Goal: Task Accomplishment & Management: Use online tool/utility

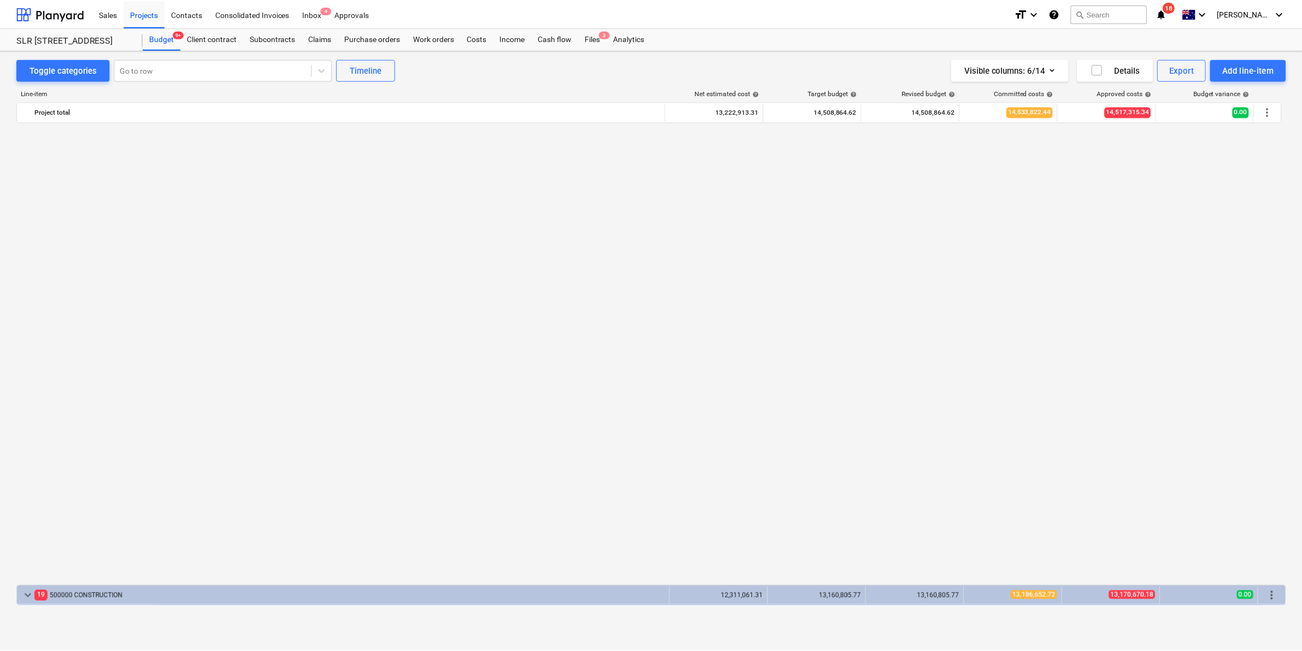
scroll to position [842, 0]
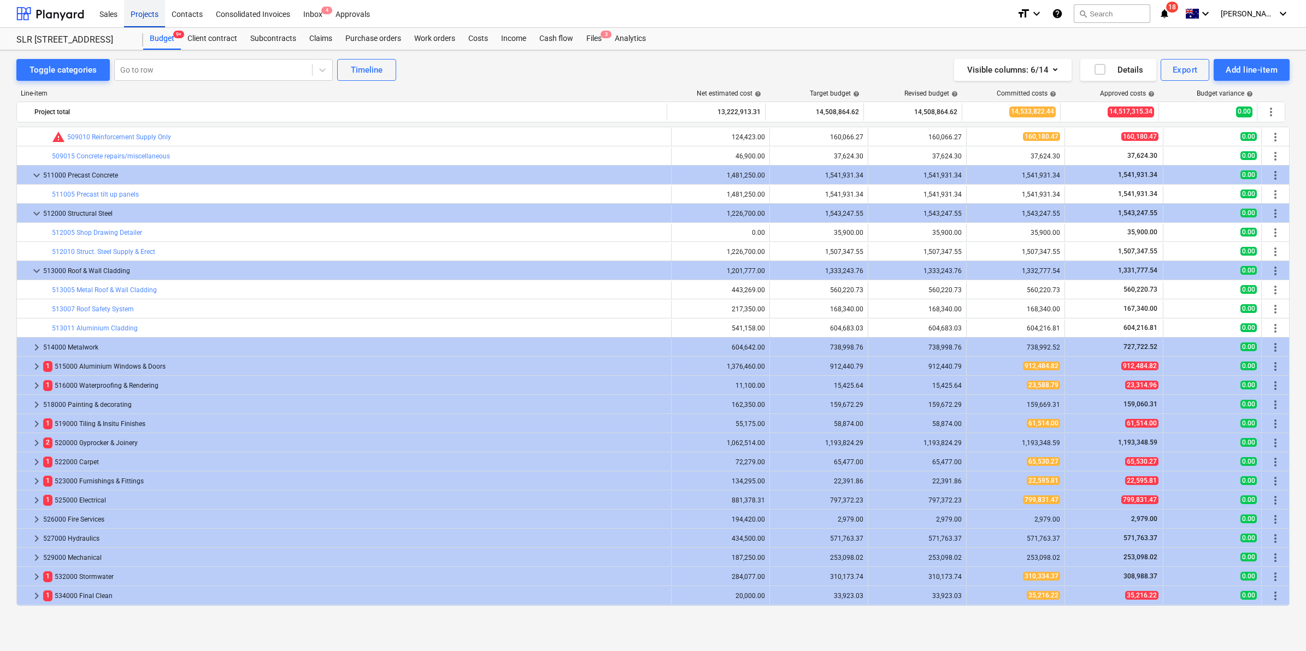
click at [149, 10] on div "Projects" at bounding box center [144, 13] width 41 height 28
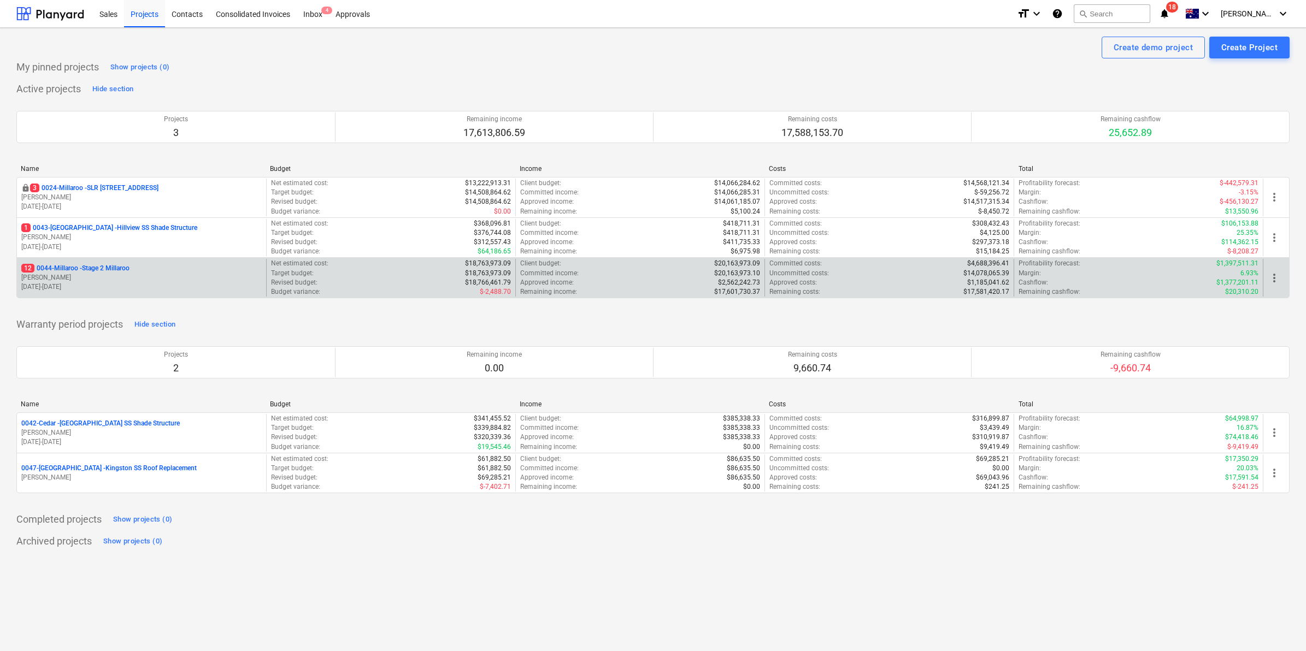
click at [96, 272] on p "12 0044-Millaroo - Stage 2 Millaroo" at bounding box center [75, 268] width 108 height 9
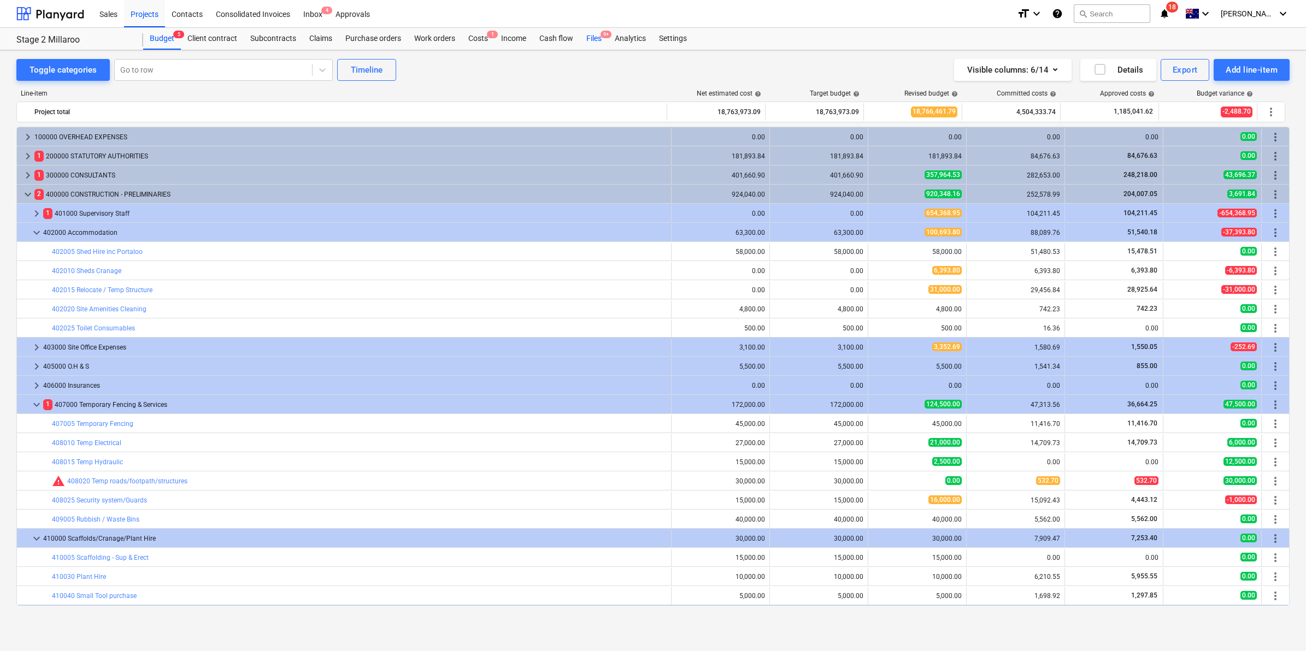
click at [593, 33] on div "Files 9+" at bounding box center [594, 39] width 28 height 22
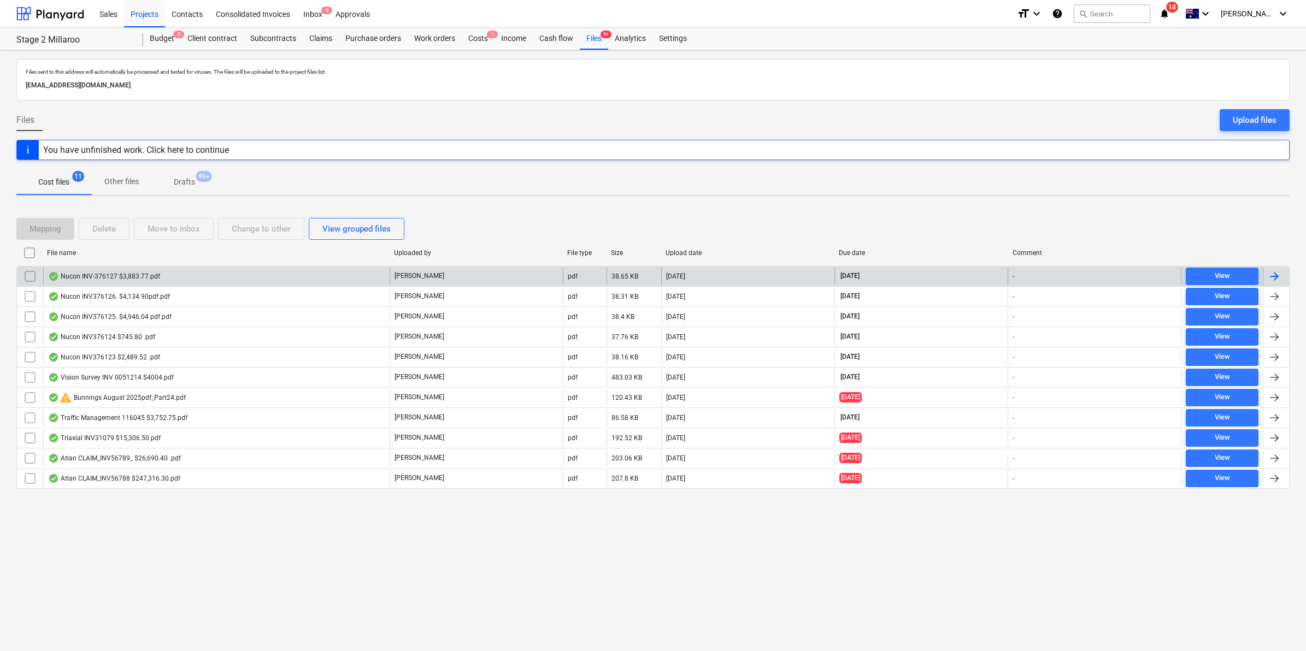
click at [133, 275] on div "Nucon INV-376127 $3,883.77.pdf" at bounding box center [104, 276] width 112 height 9
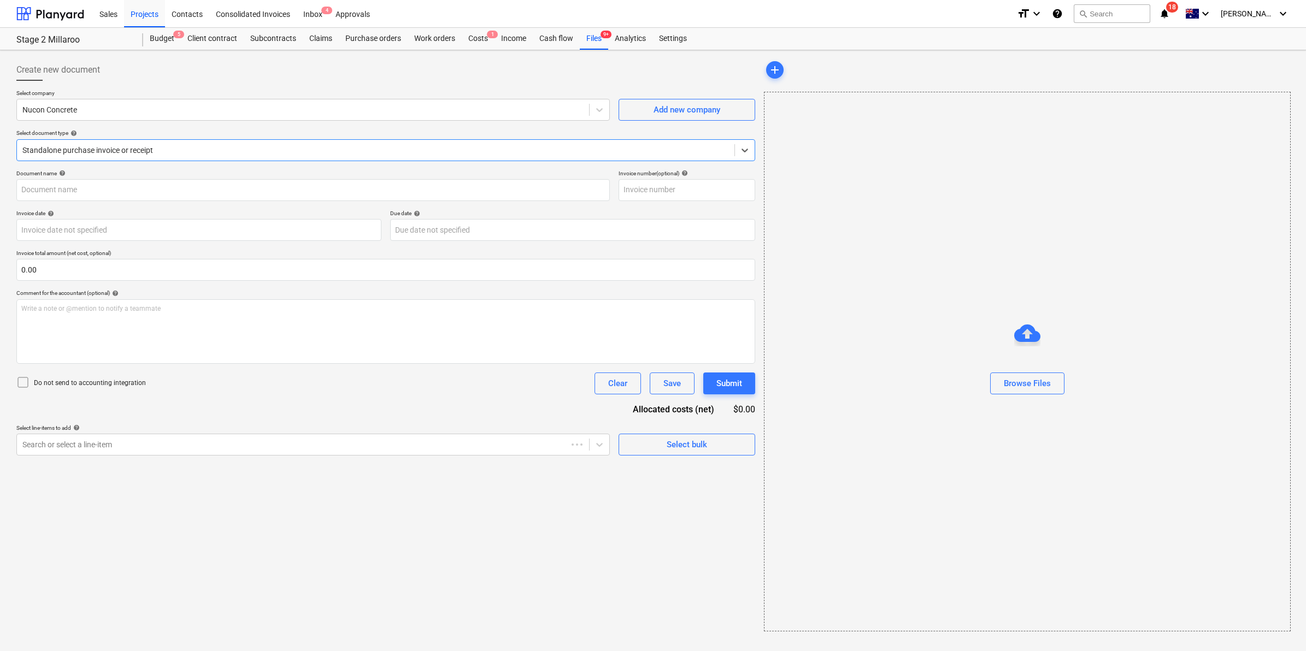
type input "376127"
type input "[DATE]"
click at [927, 79] on div "Nucon INV-3761...pdf clear add sort" at bounding box center [1024, 70] width 524 height 22
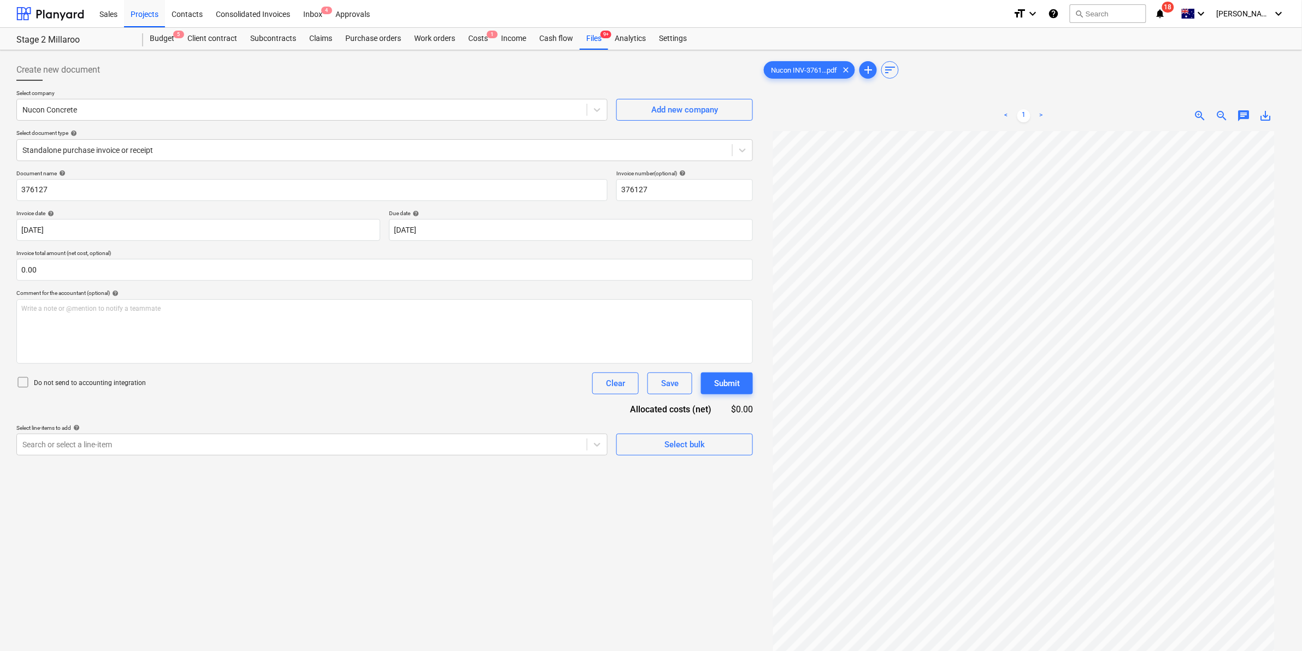
click at [1263, 113] on span "save_alt" at bounding box center [1266, 115] width 13 height 13
click at [399, 81] on div at bounding box center [384, 85] width 737 height 9
click at [587, 38] on div "Files 9+" at bounding box center [594, 39] width 28 height 22
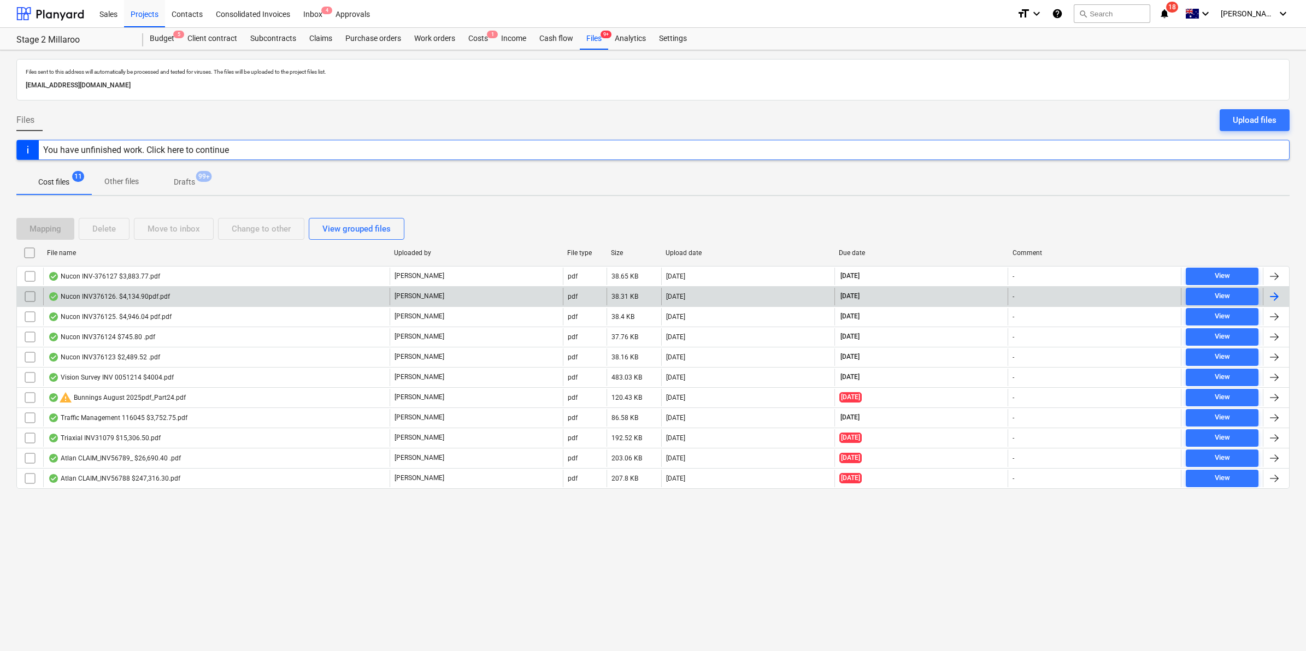
click at [171, 298] on div "Nucon INV376126. $4,134.90pdf.pdf" at bounding box center [216, 296] width 346 height 17
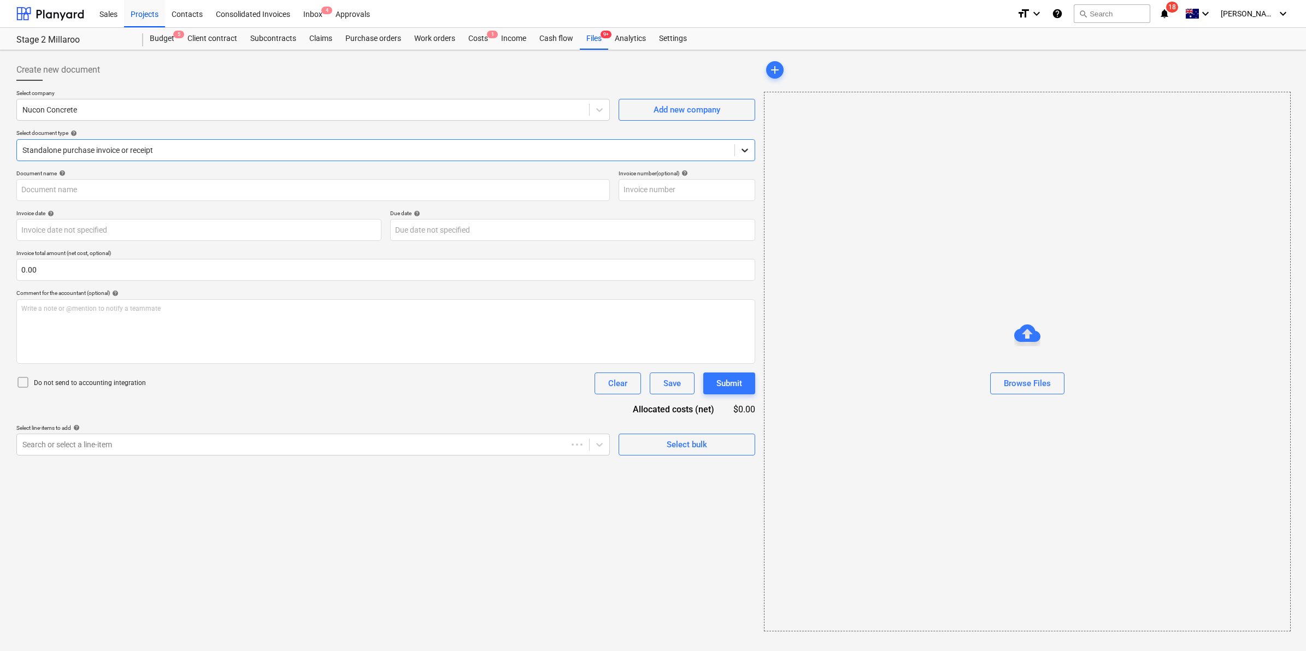
type input "376126"
type input "[DATE]"
click at [1268, 116] on span "save_alt" at bounding box center [1266, 115] width 13 height 13
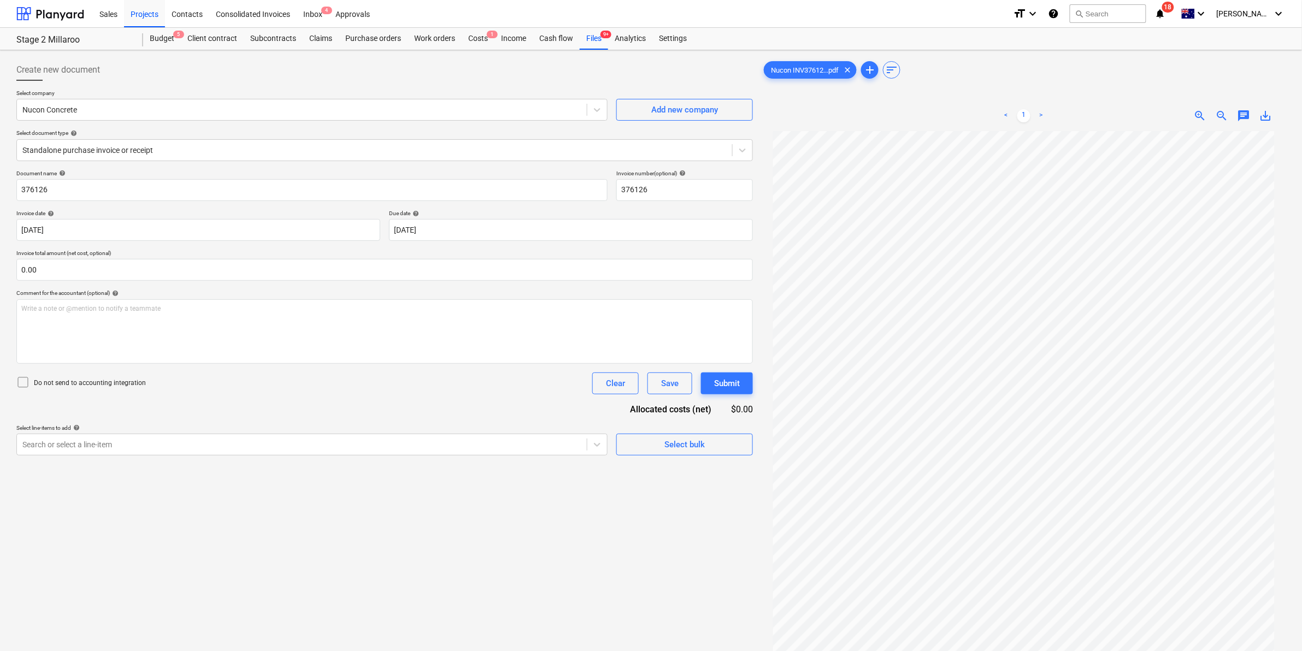
click at [687, 83] on div at bounding box center [384, 85] width 737 height 9
click at [593, 40] on div "Files 9+" at bounding box center [594, 39] width 28 height 22
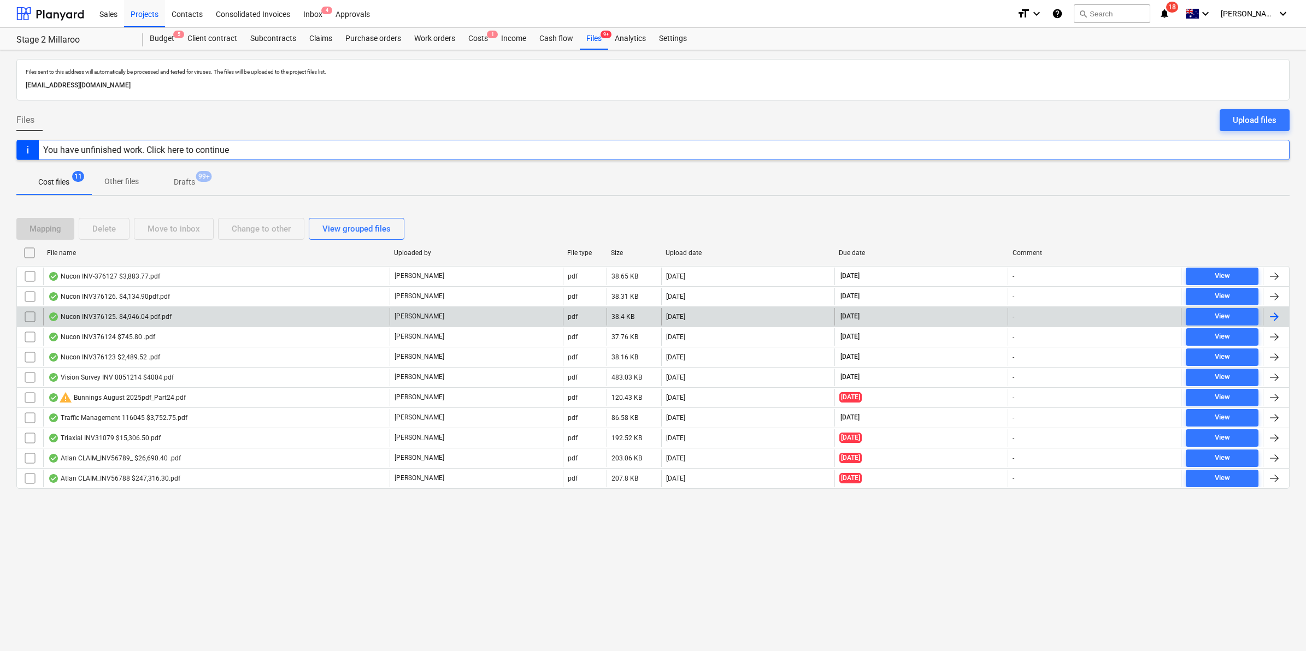
click at [195, 316] on div "Nucon INV376125. $4,946.04 pdf.pdf" at bounding box center [216, 316] width 346 height 17
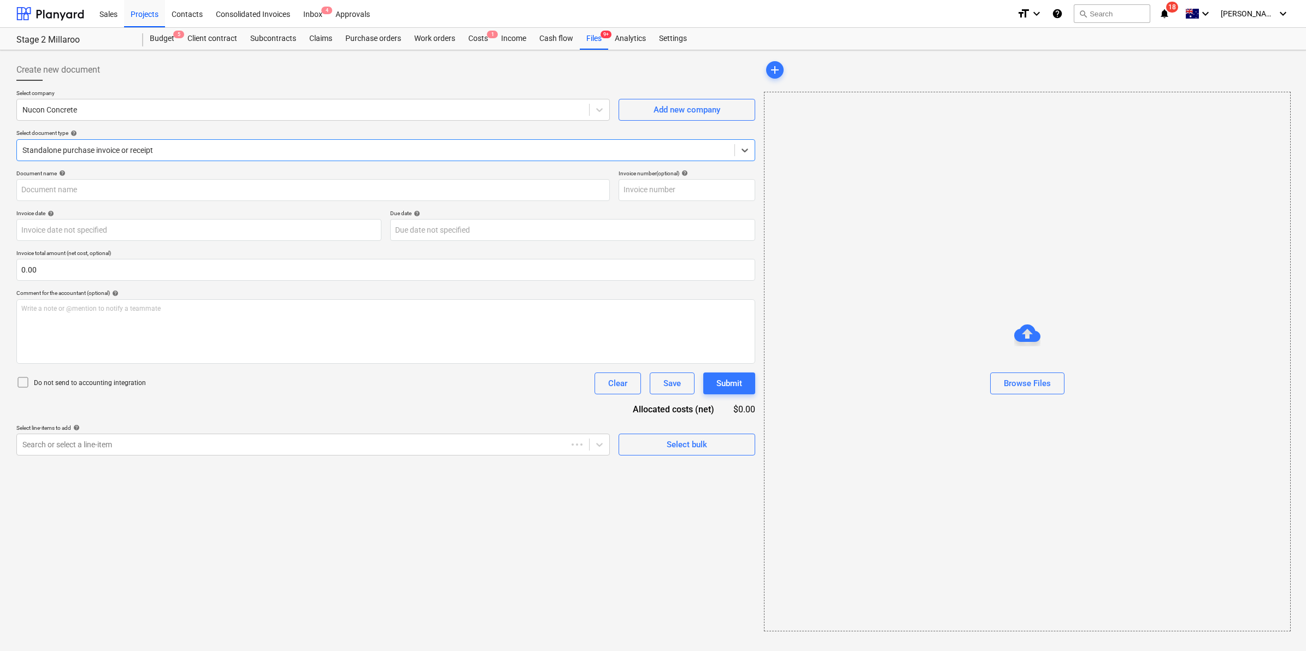
type input "376125"
type input "[DATE]"
click at [1265, 115] on span "save_alt" at bounding box center [1266, 115] width 13 height 13
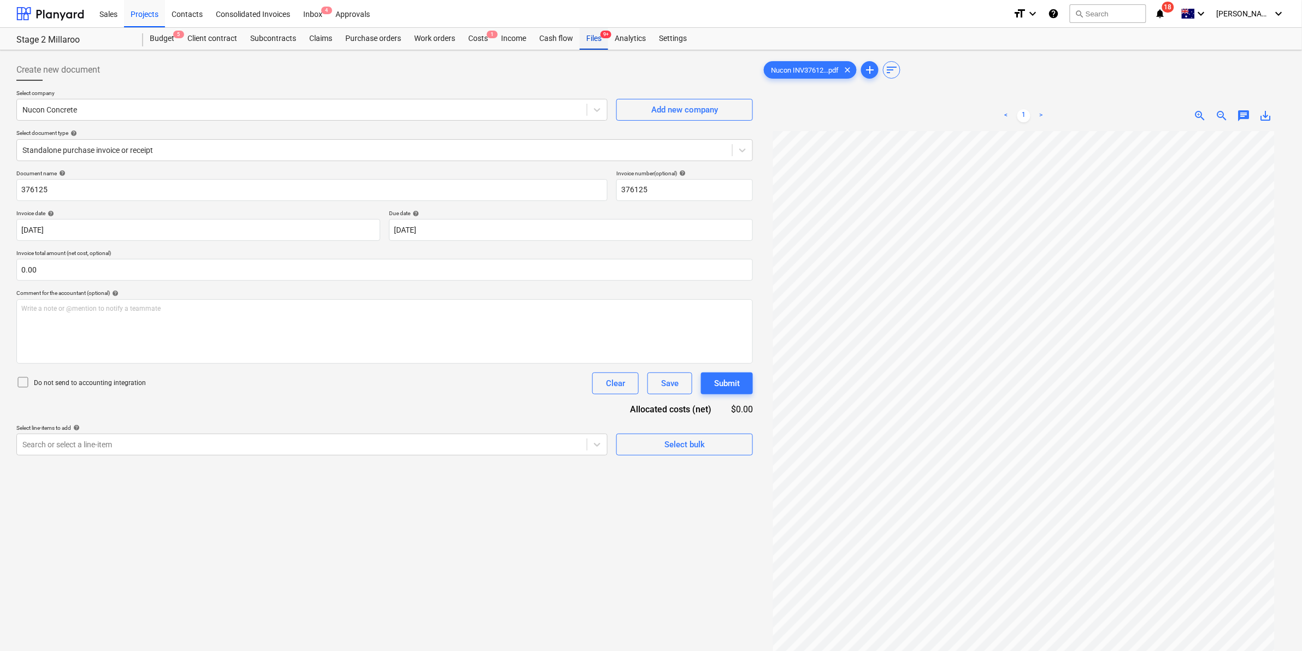
click at [600, 39] on div "Files 9+" at bounding box center [594, 39] width 28 height 22
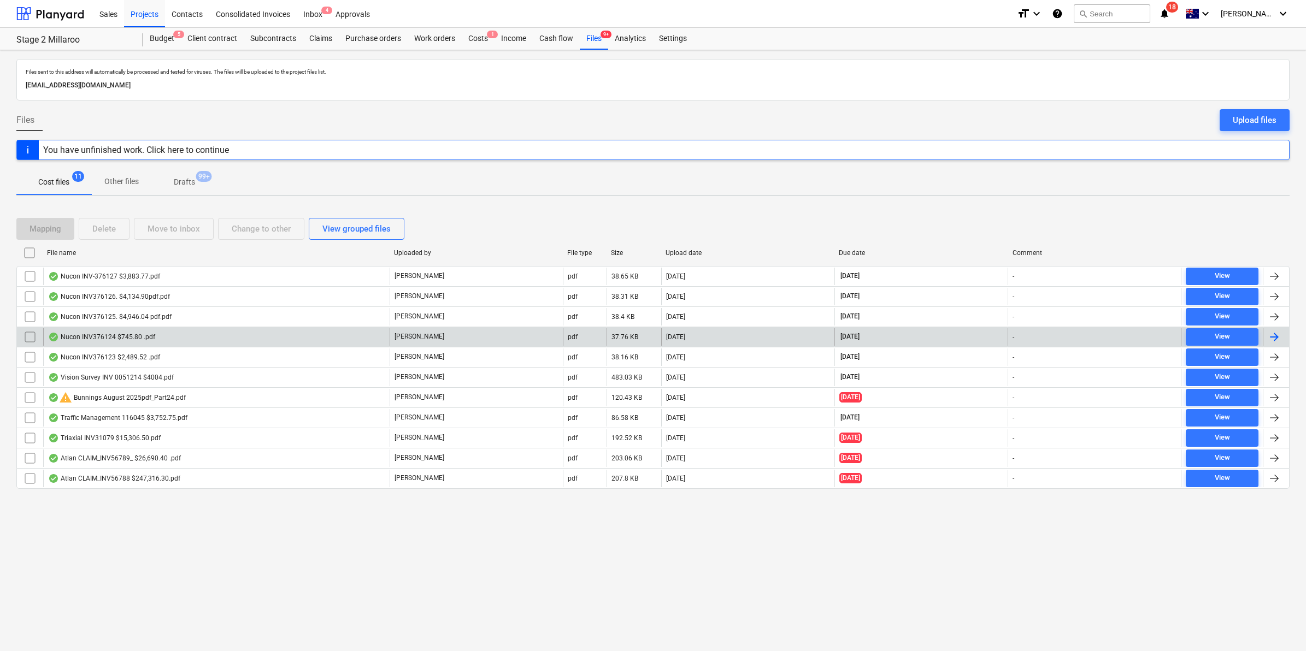
click at [131, 339] on div "Nucon INV376124 $745.80 .pdf" at bounding box center [101, 337] width 107 height 9
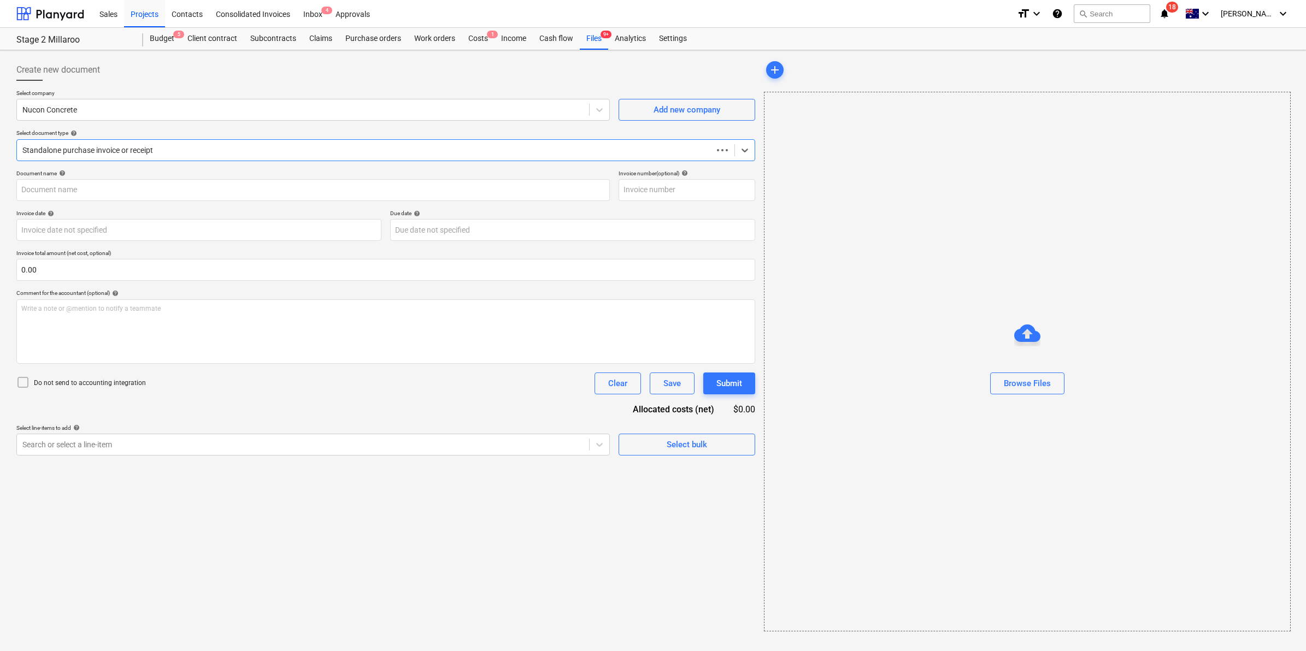
type input "376124"
type input "[DATE]"
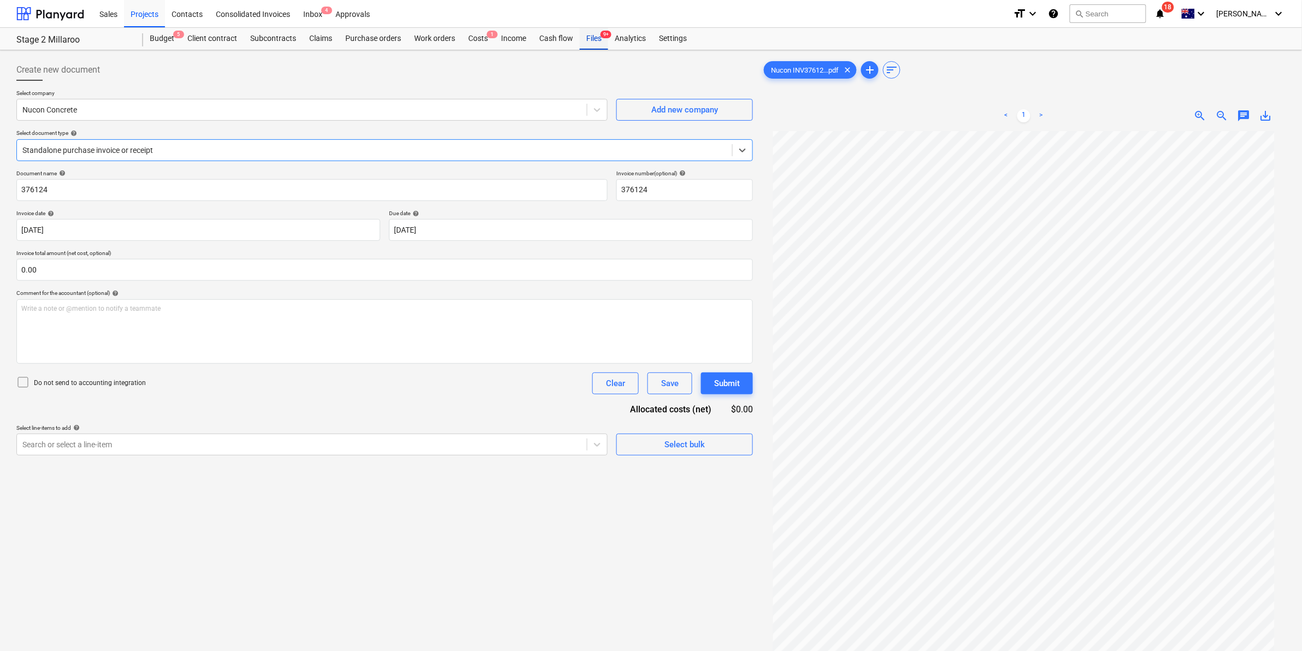
click at [591, 38] on div "Files 9+" at bounding box center [594, 39] width 28 height 22
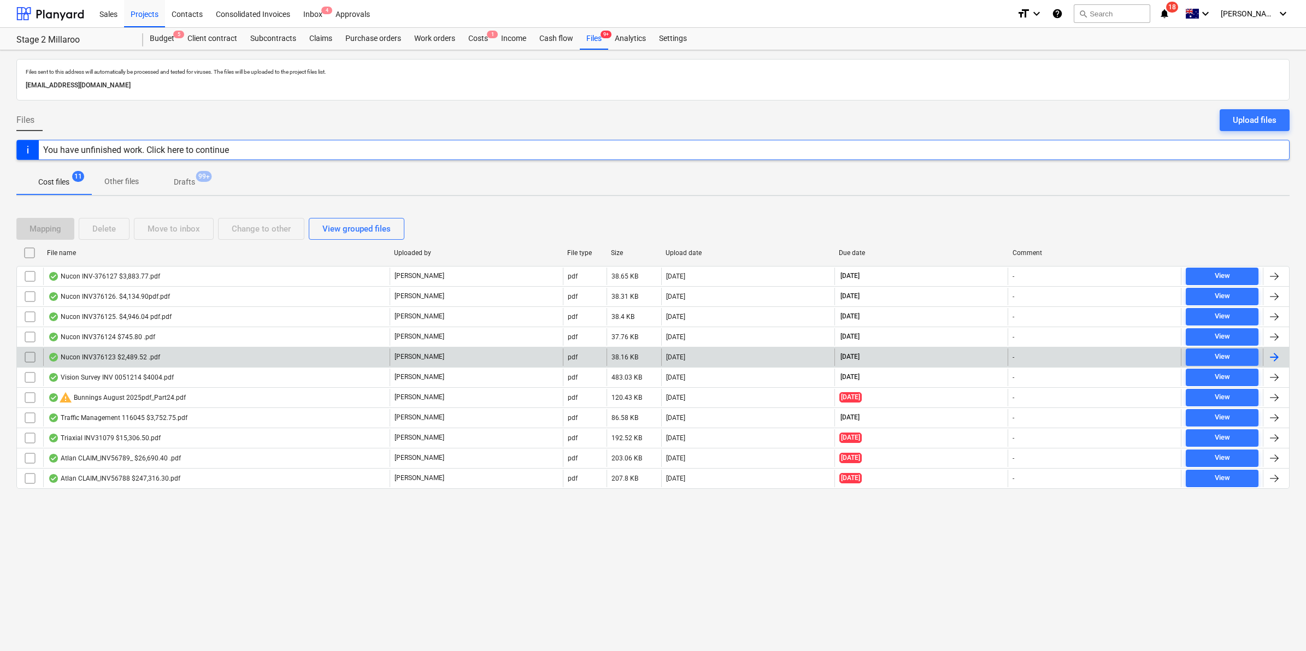
click at [160, 355] on div "Nucon INV376123 $2,489.52 .pdf" at bounding box center [216, 357] width 346 height 17
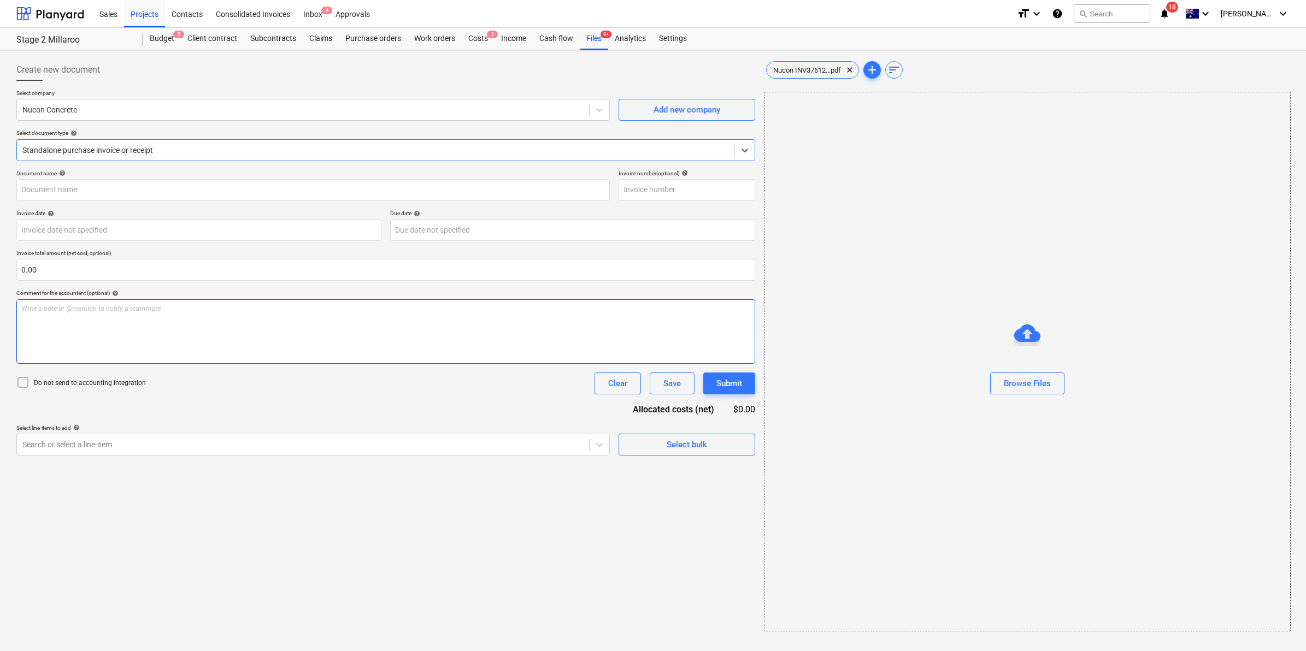
type input "376123"
type input "[DATE]"
click at [1266, 115] on span "save_alt" at bounding box center [1266, 115] width 13 height 13
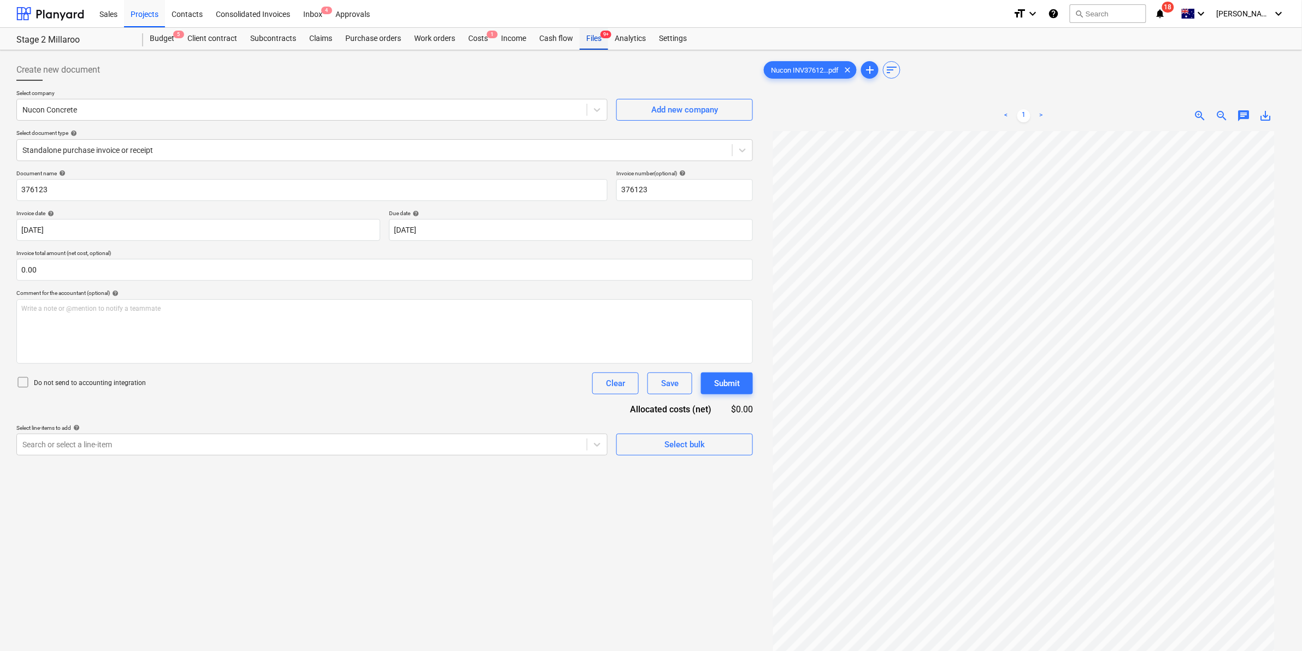
click at [584, 42] on div "Files 9+" at bounding box center [594, 39] width 28 height 22
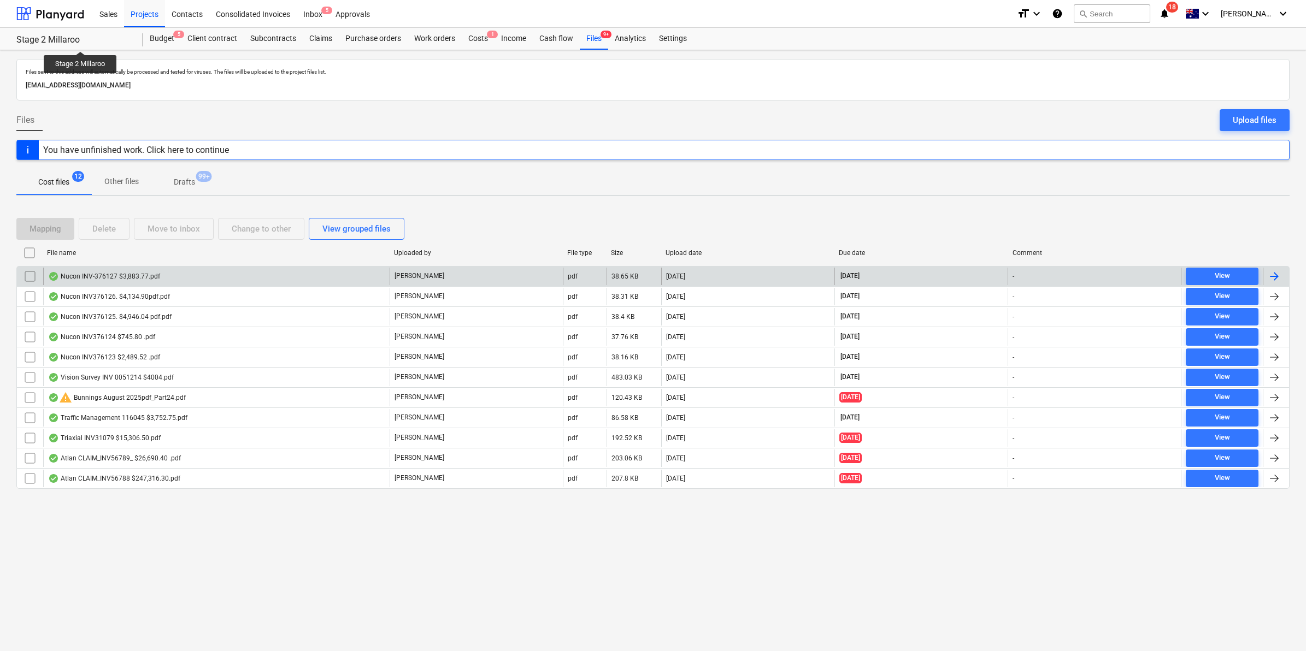
click at [135, 280] on div "Nucon INV-376127 $3,883.77.pdf" at bounding box center [104, 276] width 112 height 9
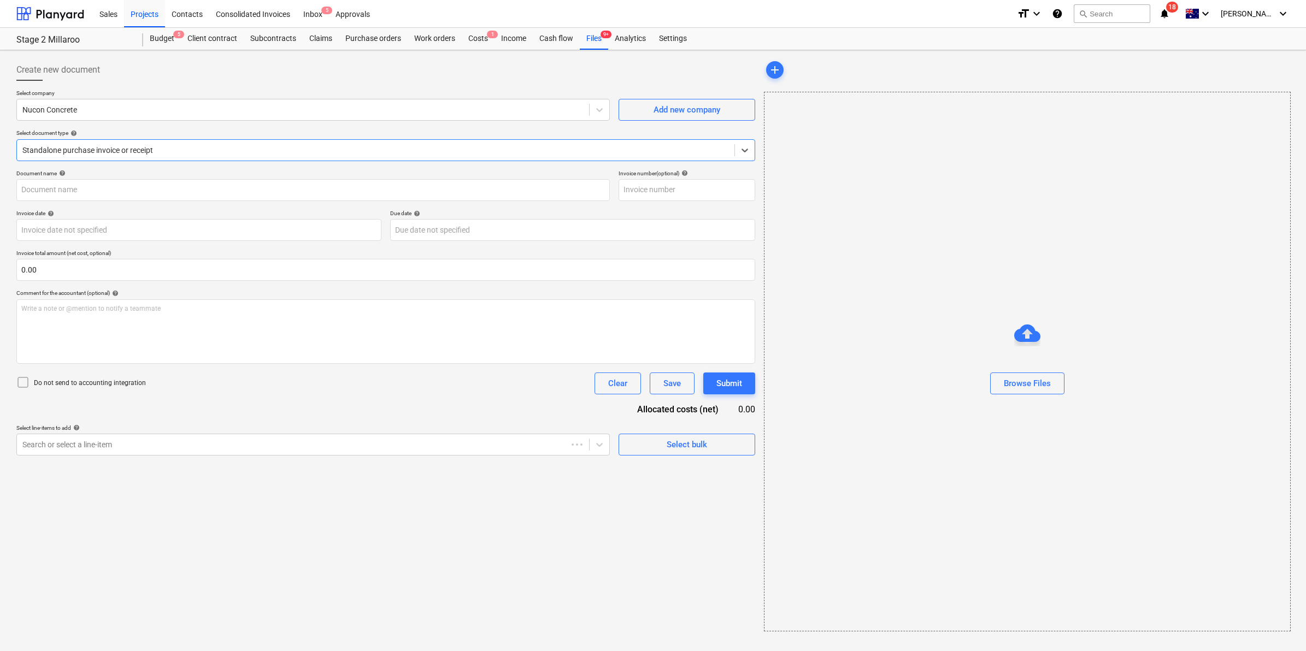
type input "376127"
type input "[DATE]"
click at [1166, 11] on icon "notifications" at bounding box center [1160, 13] width 11 height 13
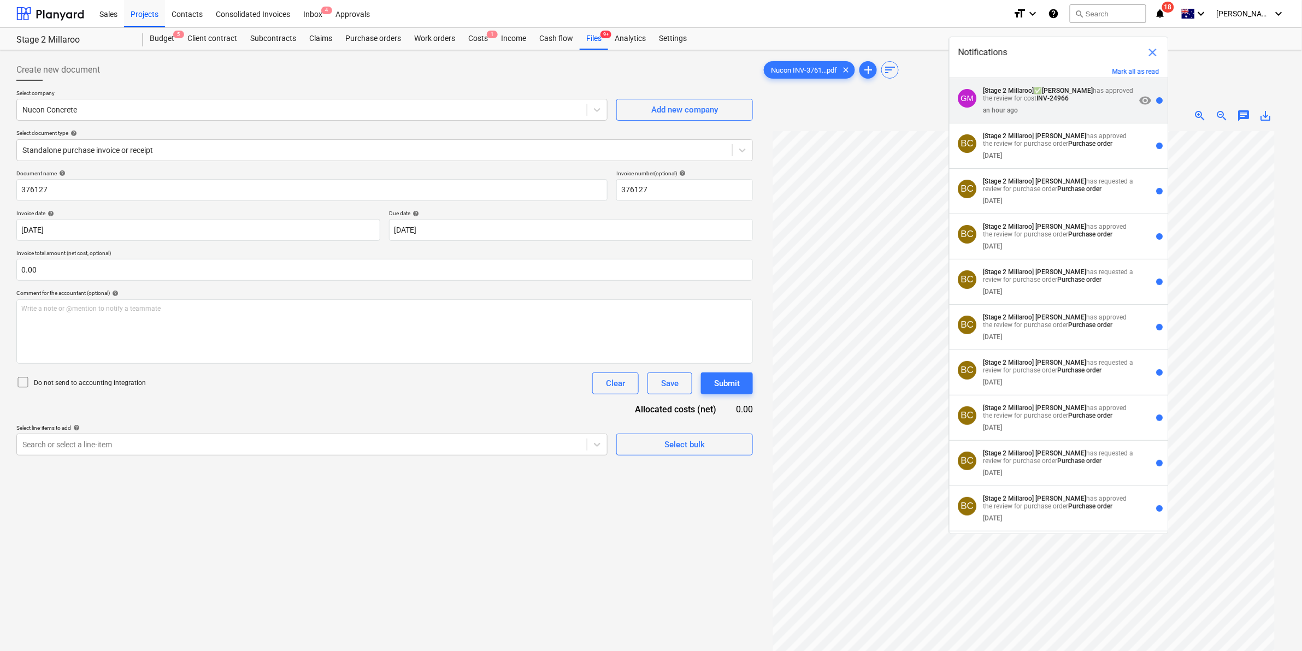
click at [1059, 102] on strong "INV-24966" at bounding box center [1053, 99] width 32 height 8
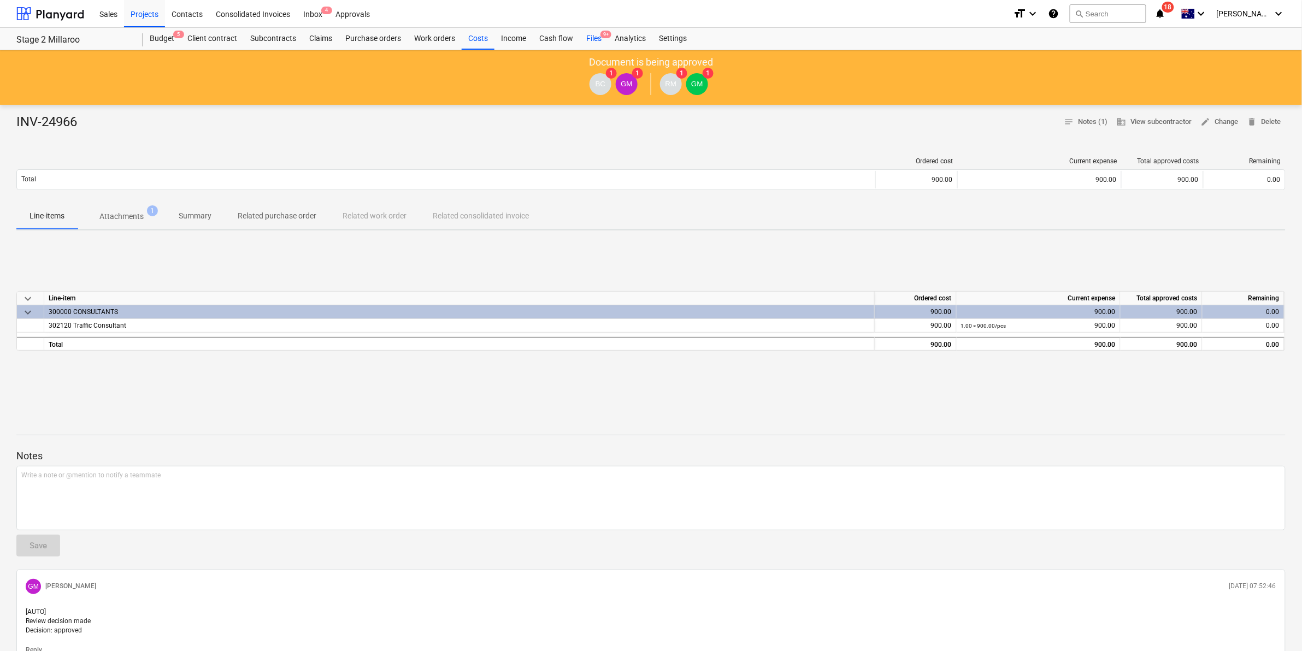
click at [592, 37] on div "Files 9+" at bounding box center [594, 39] width 28 height 22
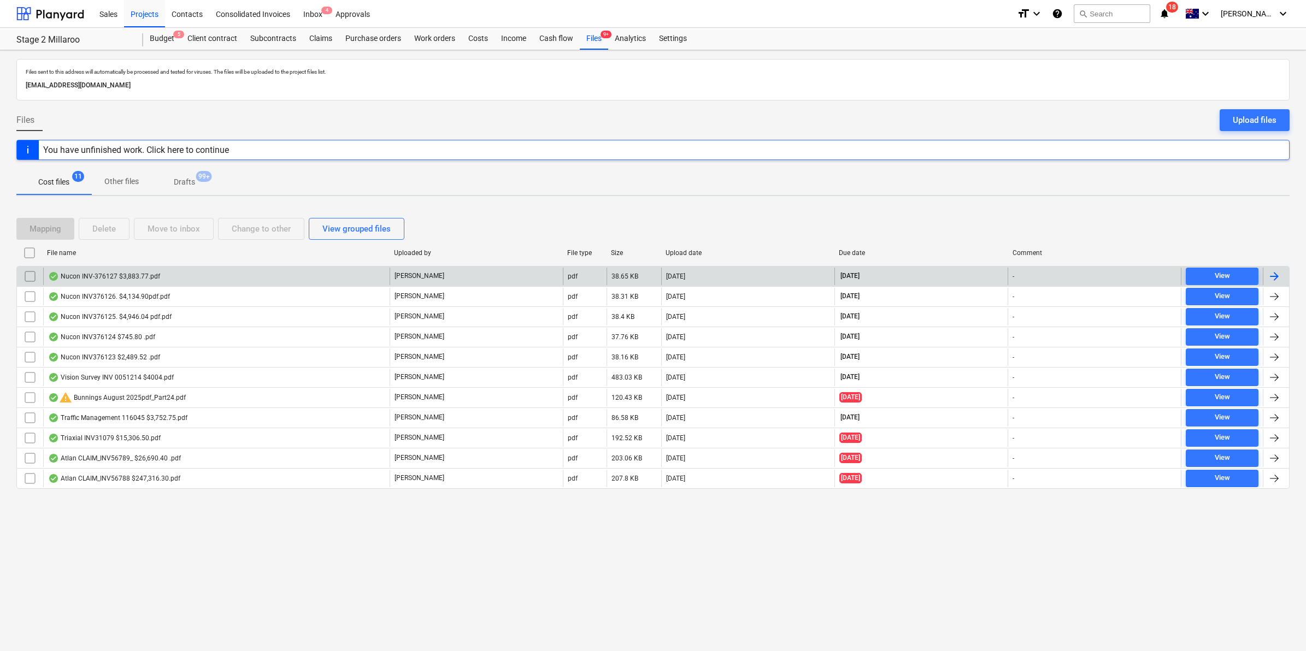
click at [136, 276] on div "Nucon INV-376127 $3,883.77.pdf" at bounding box center [104, 276] width 112 height 9
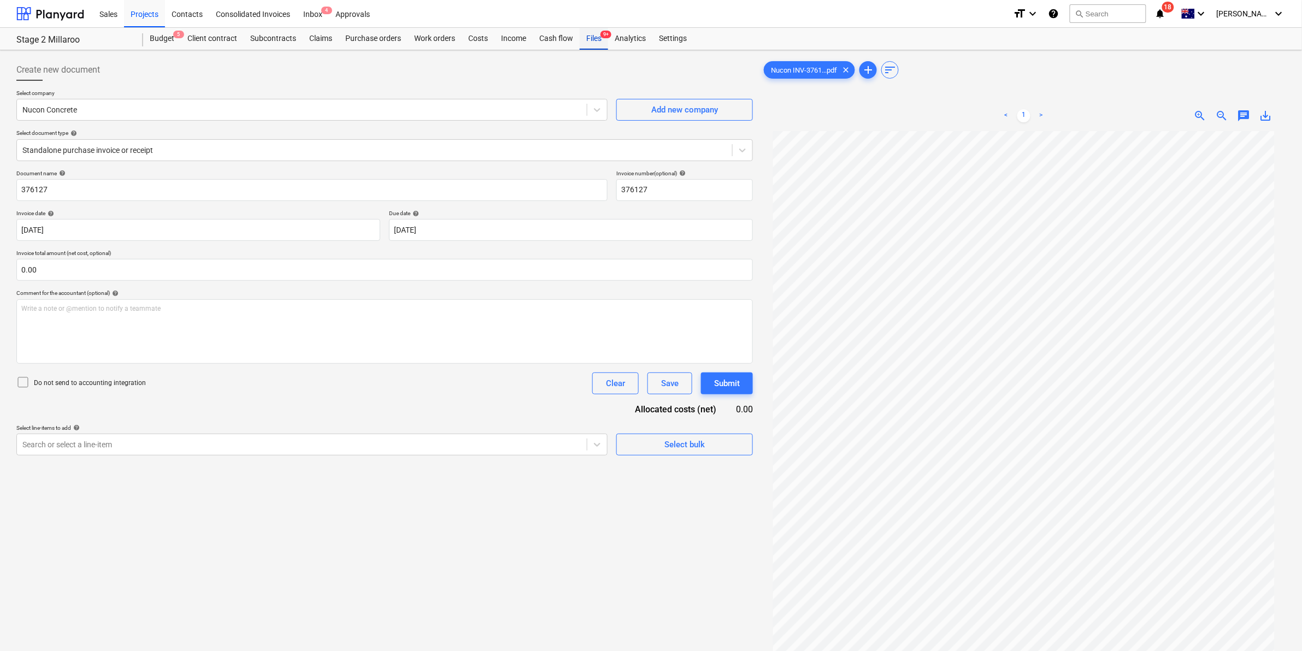
click at [593, 39] on div "Files 9+" at bounding box center [594, 39] width 28 height 22
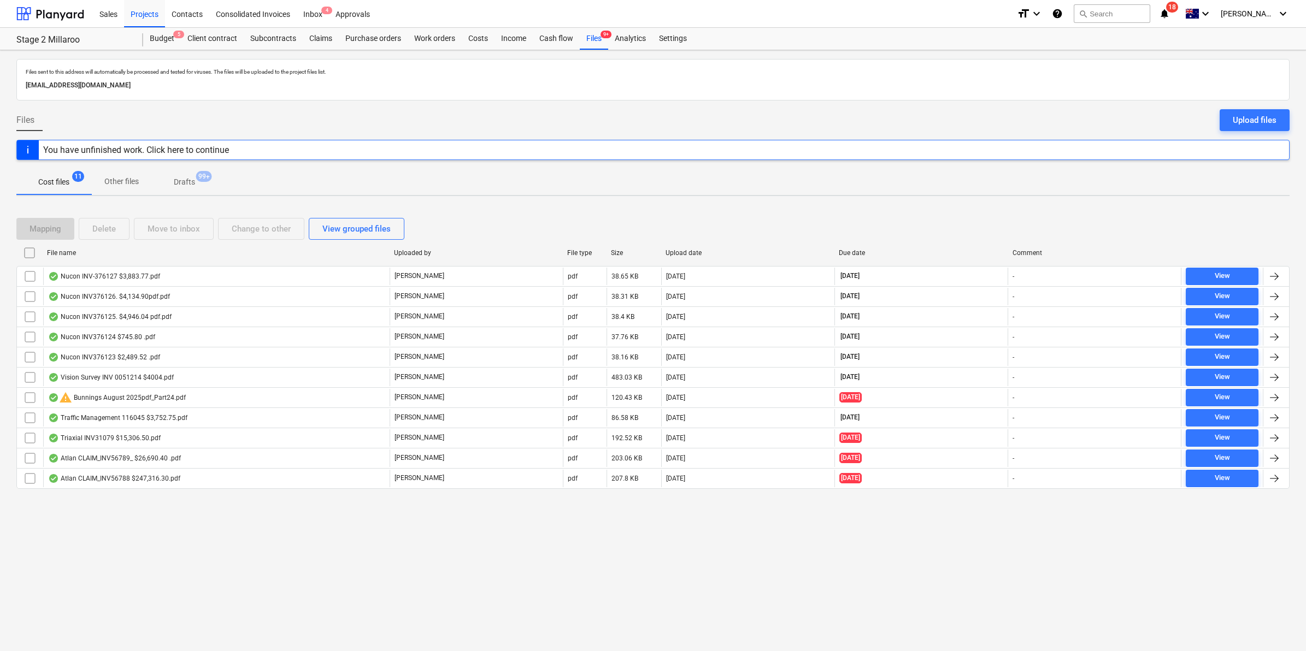
click at [449, 206] on div "Mapping Delete Move to inbox Change to other View grouped files File name Uploa…" at bounding box center [652, 358] width 1273 height 306
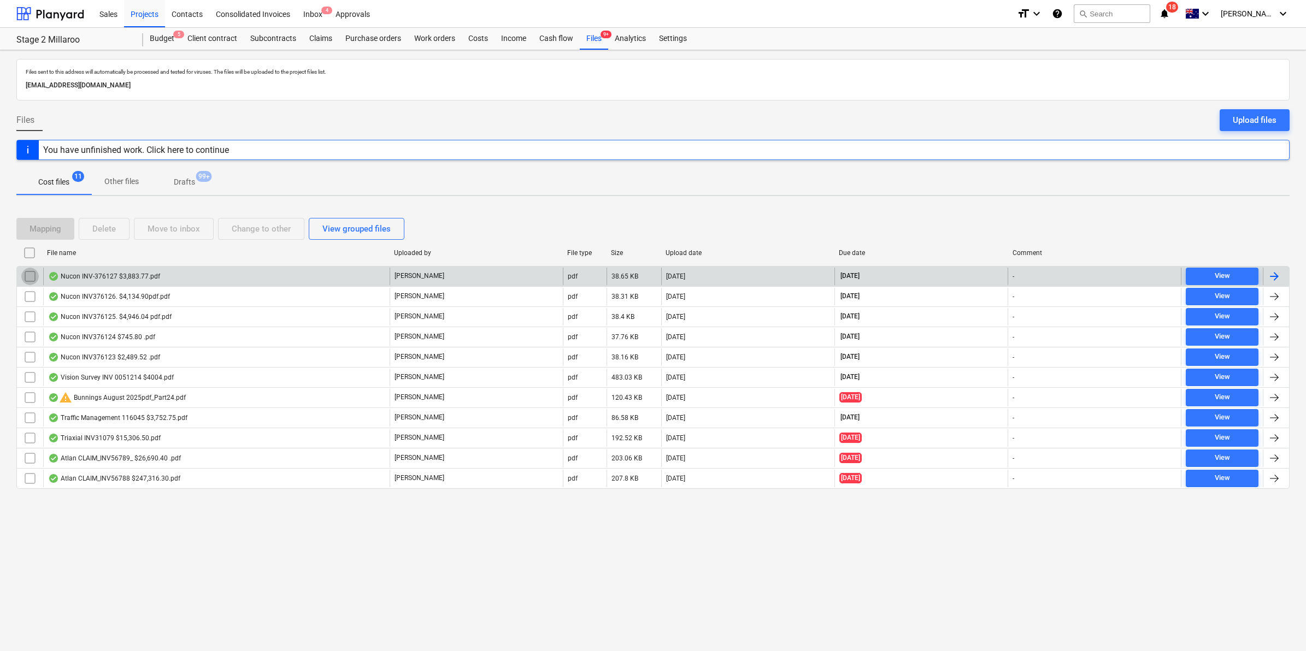
click at [21, 275] on input "checkbox" at bounding box center [29, 276] width 17 height 17
click at [32, 273] on input "checkbox" at bounding box center [29, 276] width 17 height 17
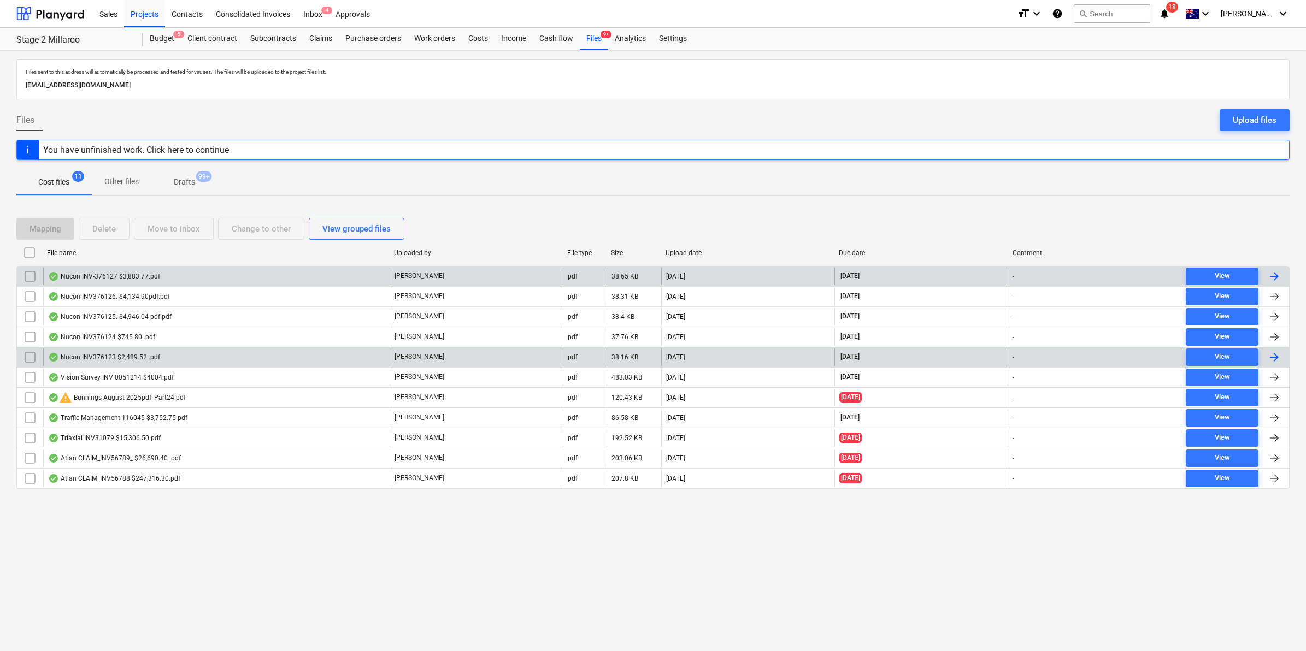
click at [105, 358] on div "Nucon INV376123 $2,489.52 .pdf" at bounding box center [104, 357] width 112 height 9
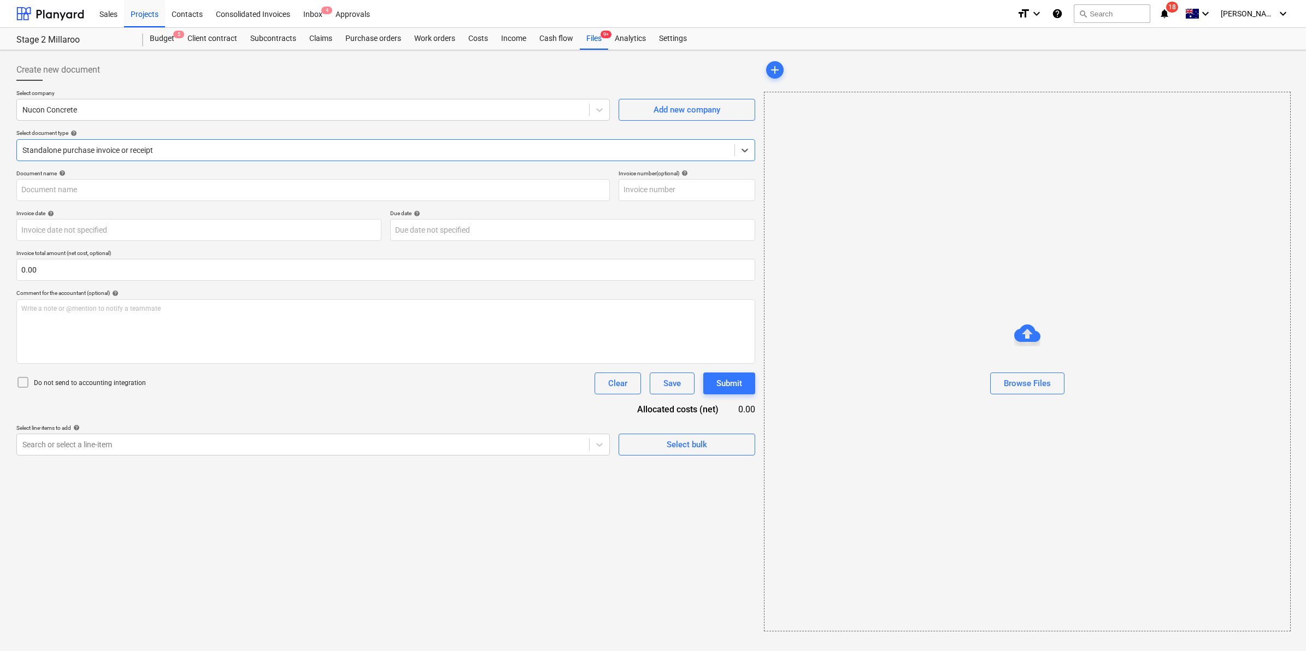
type input "376123"
type input "[DATE]"
click at [598, 39] on div "Files 9+" at bounding box center [594, 39] width 28 height 22
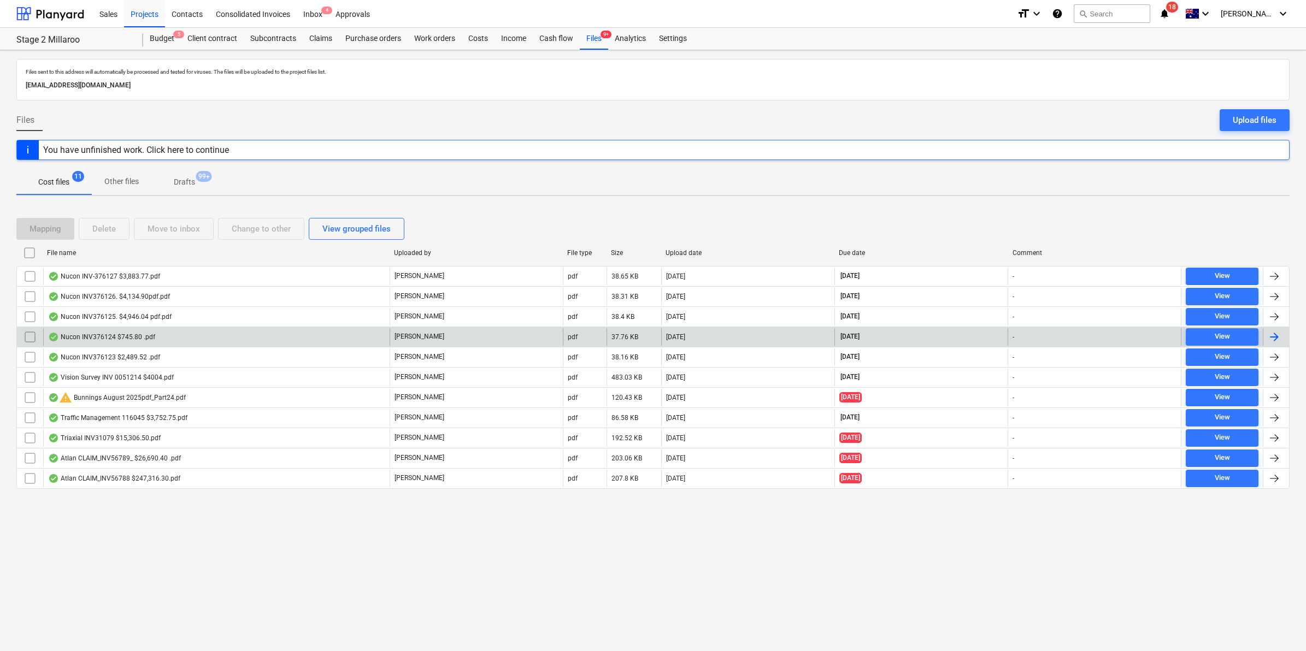
click at [136, 332] on div "Nucon INV376124 $745.80 .pdf" at bounding box center [216, 336] width 346 height 17
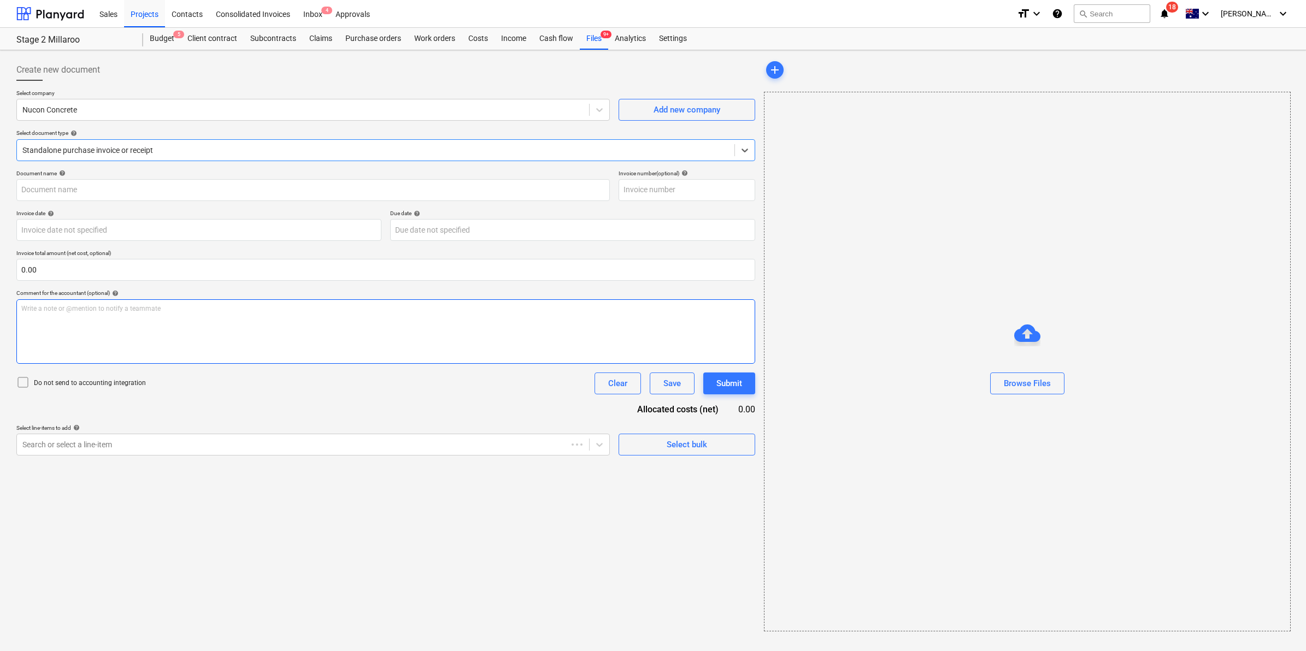
type input "376124"
type input "[DATE]"
click at [583, 34] on div "Files 9+" at bounding box center [594, 39] width 28 height 22
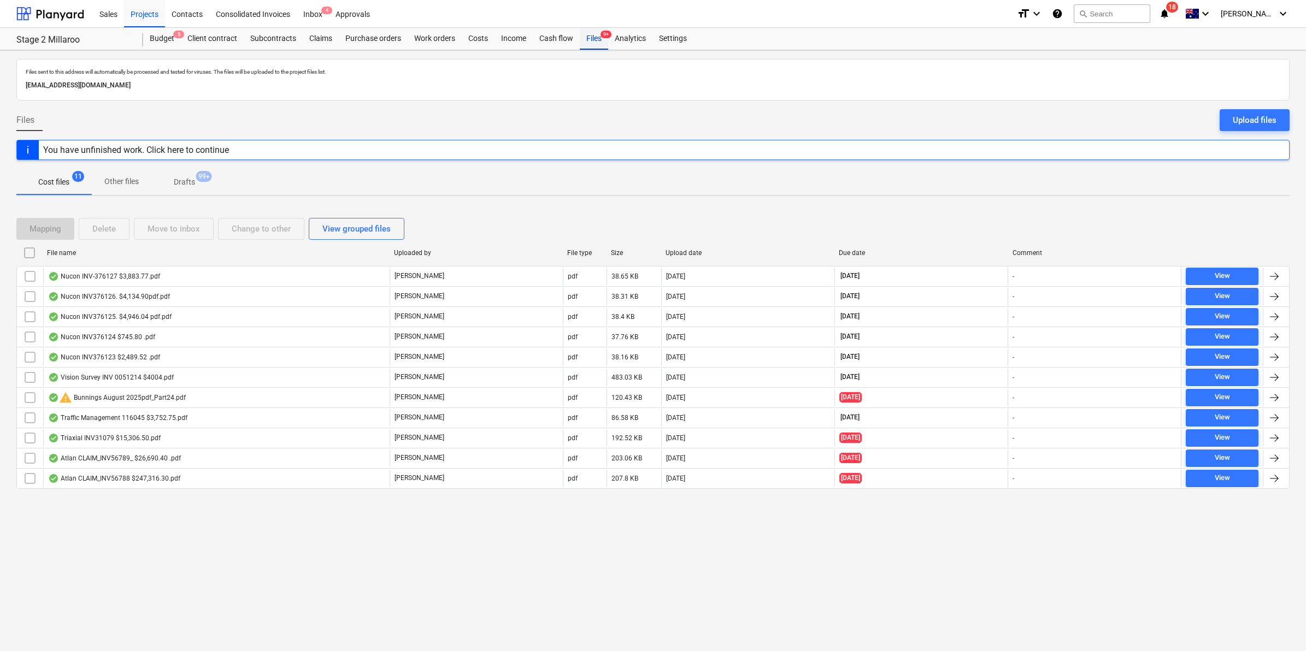
click at [589, 37] on div "Files 9+" at bounding box center [594, 39] width 28 height 22
click at [138, 15] on div "Projects" at bounding box center [144, 13] width 41 height 28
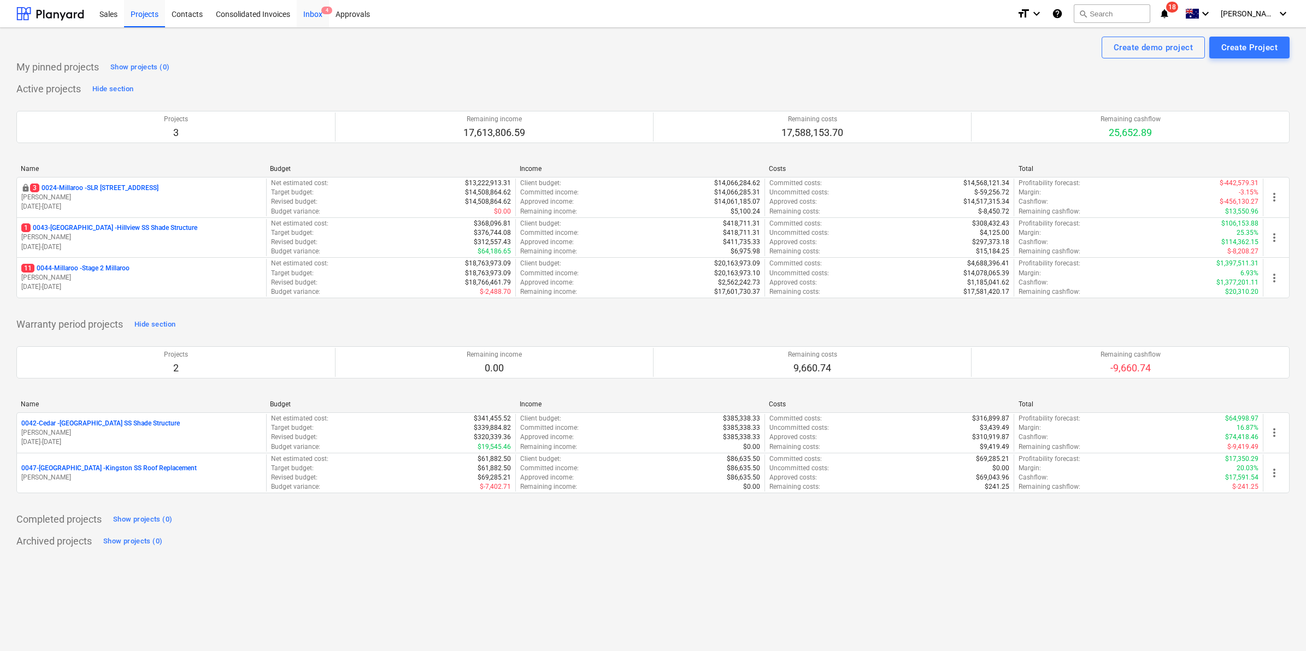
click at [313, 14] on div "Inbox 4" at bounding box center [313, 13] width 32 height 28
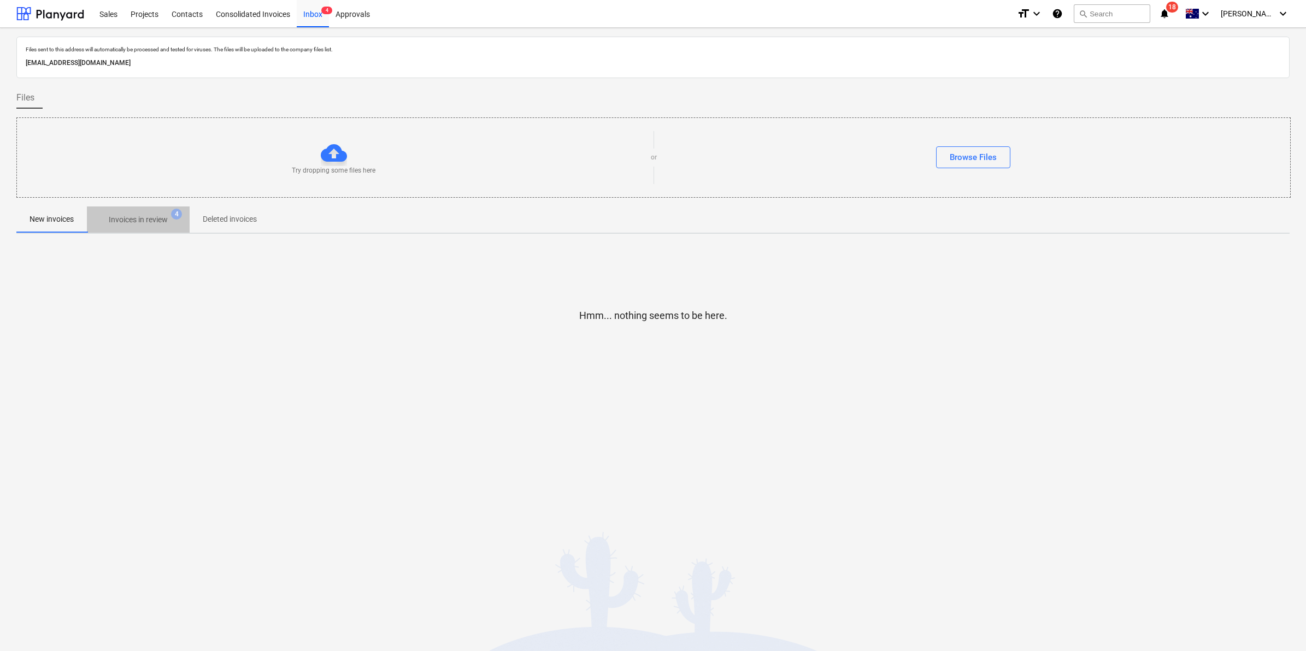
click at [151, 214] on span "Invoices in review 4" at bounding box center [138, 220] width 103 height 20
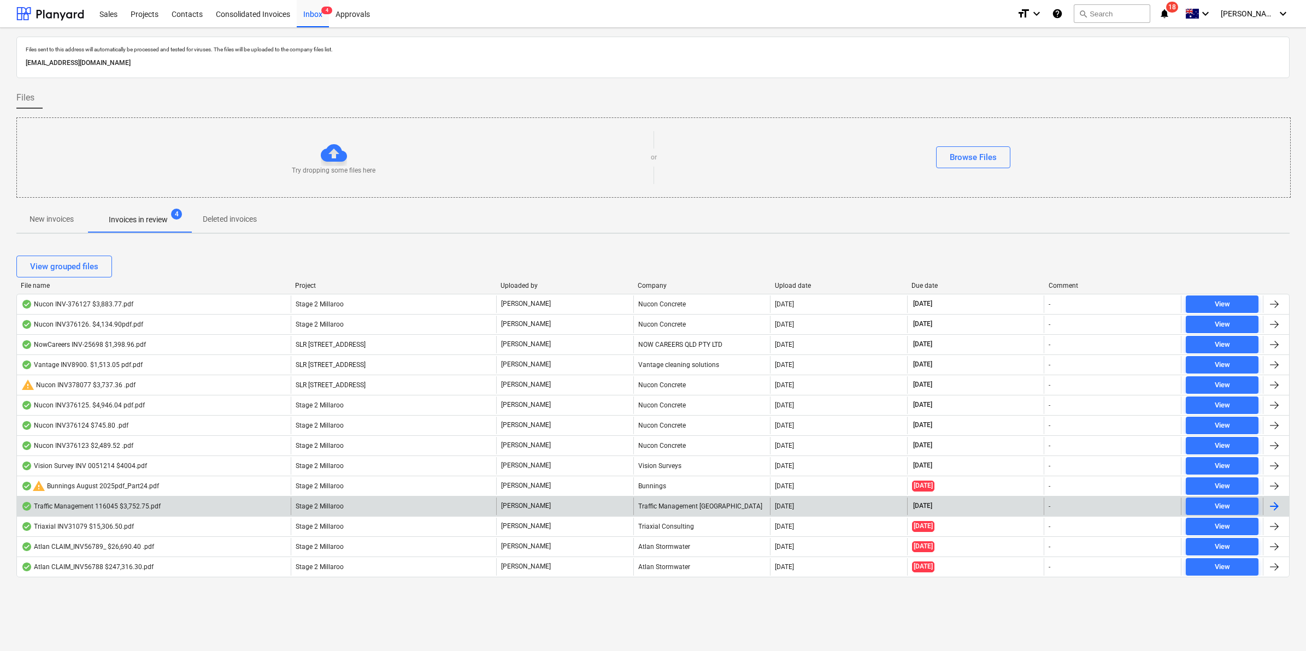
click at [181, 509] on div "Traffic Management 116045 $3,752.75.pdf" at bounding box center [154, 506] width 274 height 17
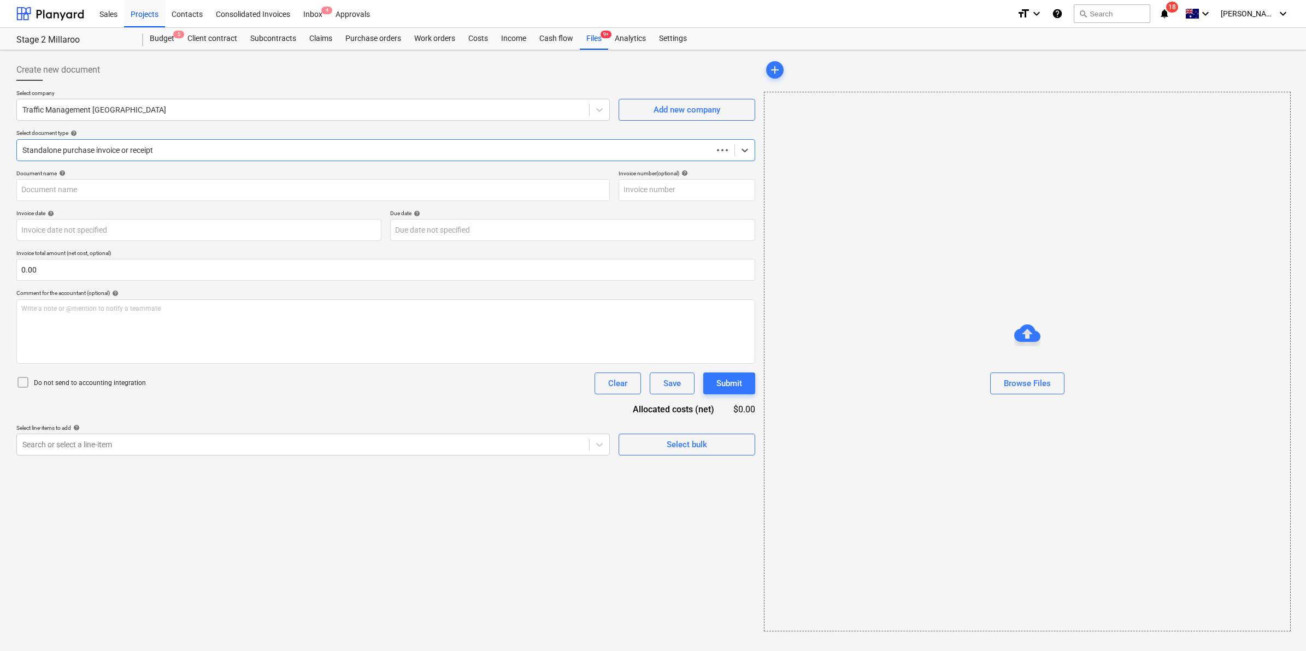
type input "116045"
type input "[DATE]"
click at [597, 37] on div "Files 9+" at bounding box center [594, 39] width 28 height 22
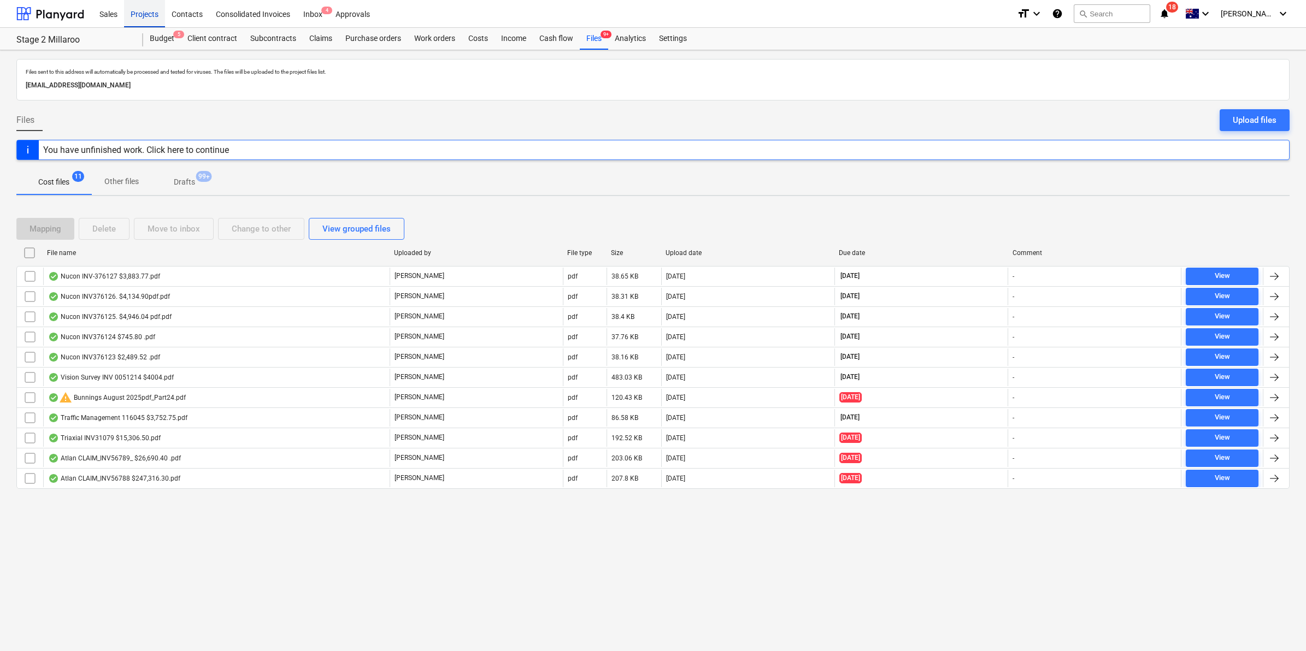
click at [142, 7] on div "Projects" at bounding box center [144, 13] width 41 height 28
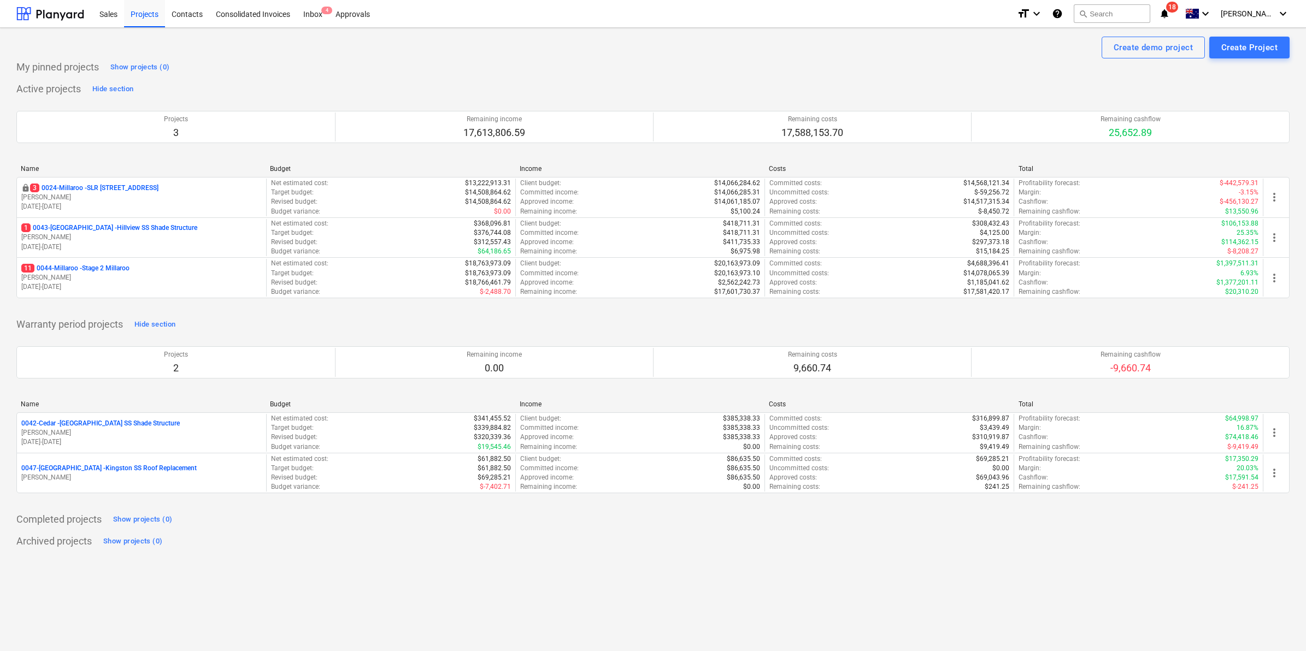
click at [1178, 11] on span "18" at bounding box center [1172, 7] width 12 height 11
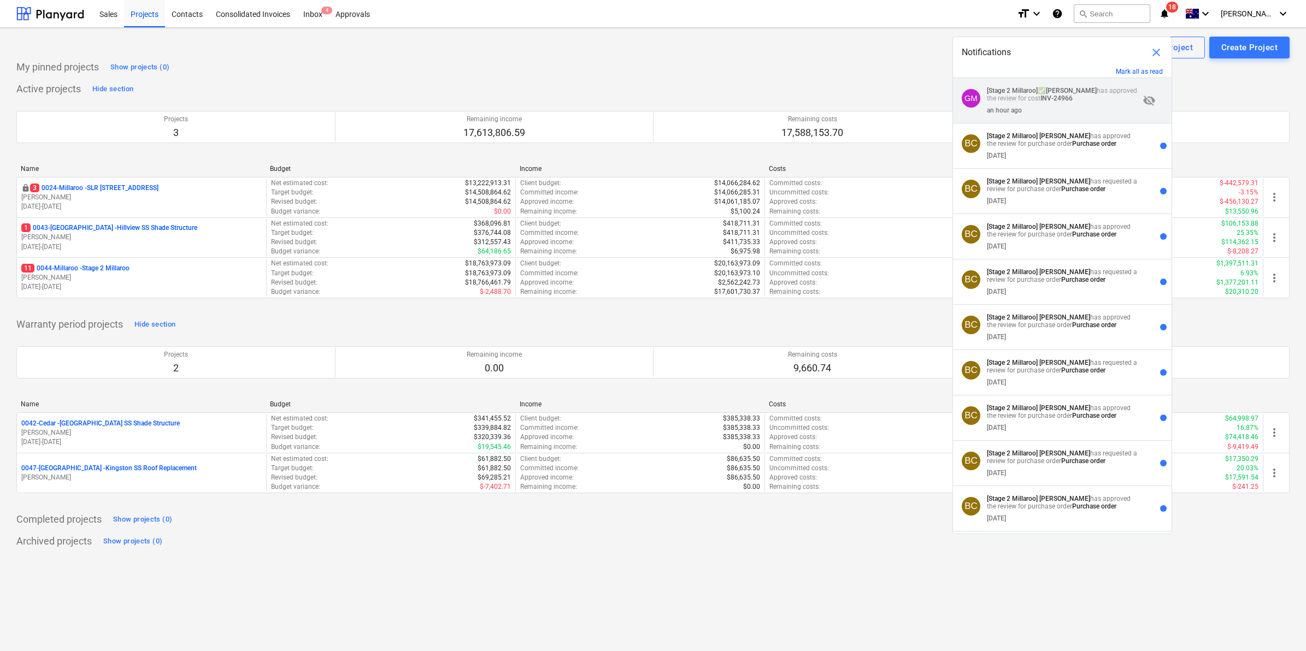
click at [985, 84] on div "GM [Stage 2 Millaroo] ✅ [PERSON_NAME] has approved the review for cost INV-2496…" at bounding box center [1062, 100] width 219 height 45
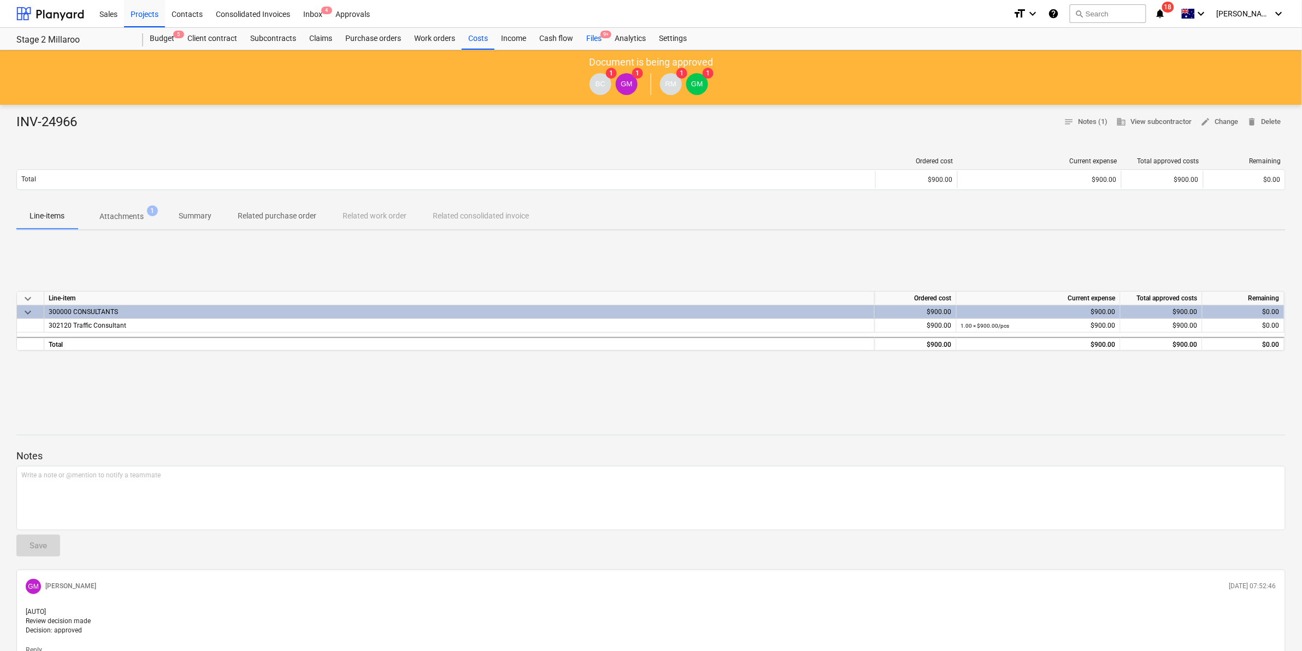
click at [598, 34] on div "Files 9+" at bounding box center [594, 39] width 28 height 22
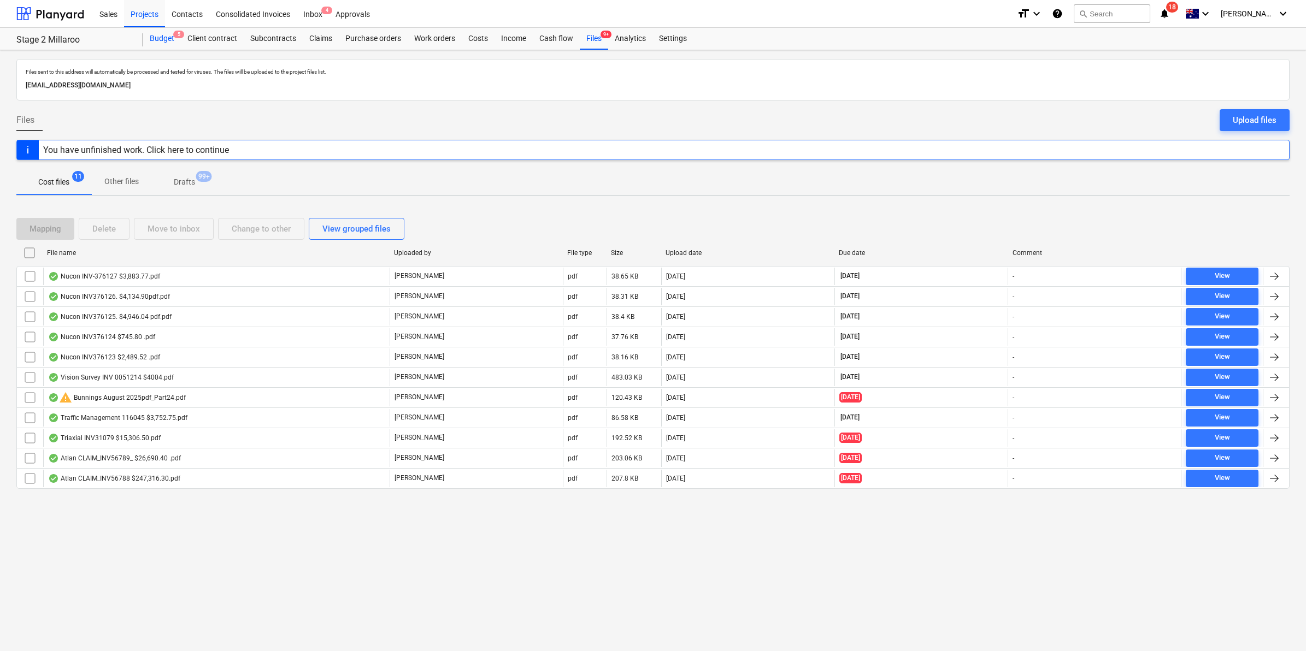
click at [163, 34] on div "Budget 5" at bounding box center [162, 39] width 38 height 22
